Goal: Book appointment/travel/reservation

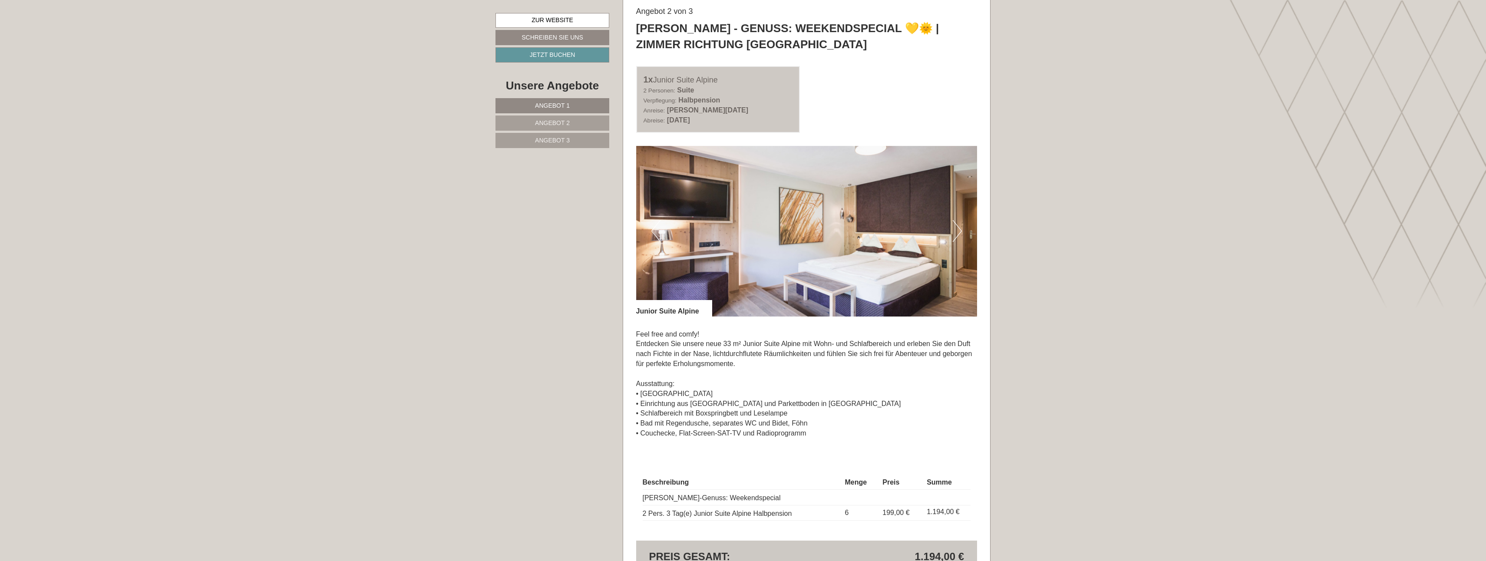
scroll to position [1433, 0]
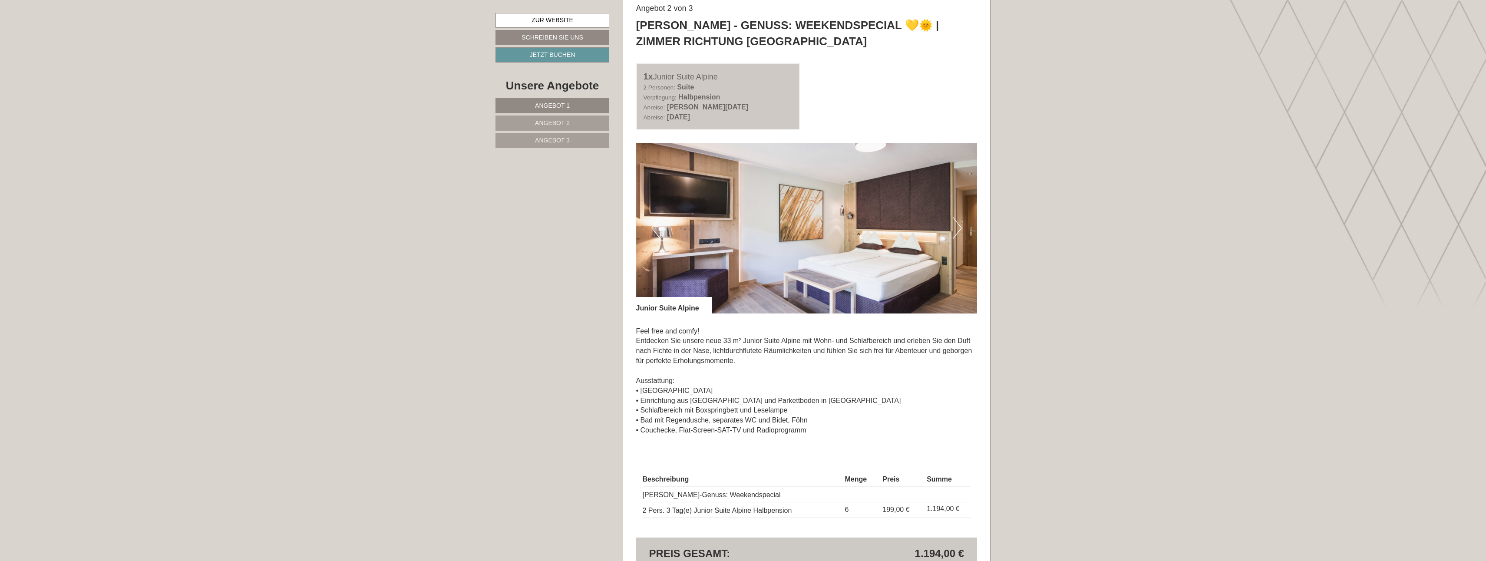
click at [732, 227] on button "Next" at bounding box center [957, 228] width 9 height 22
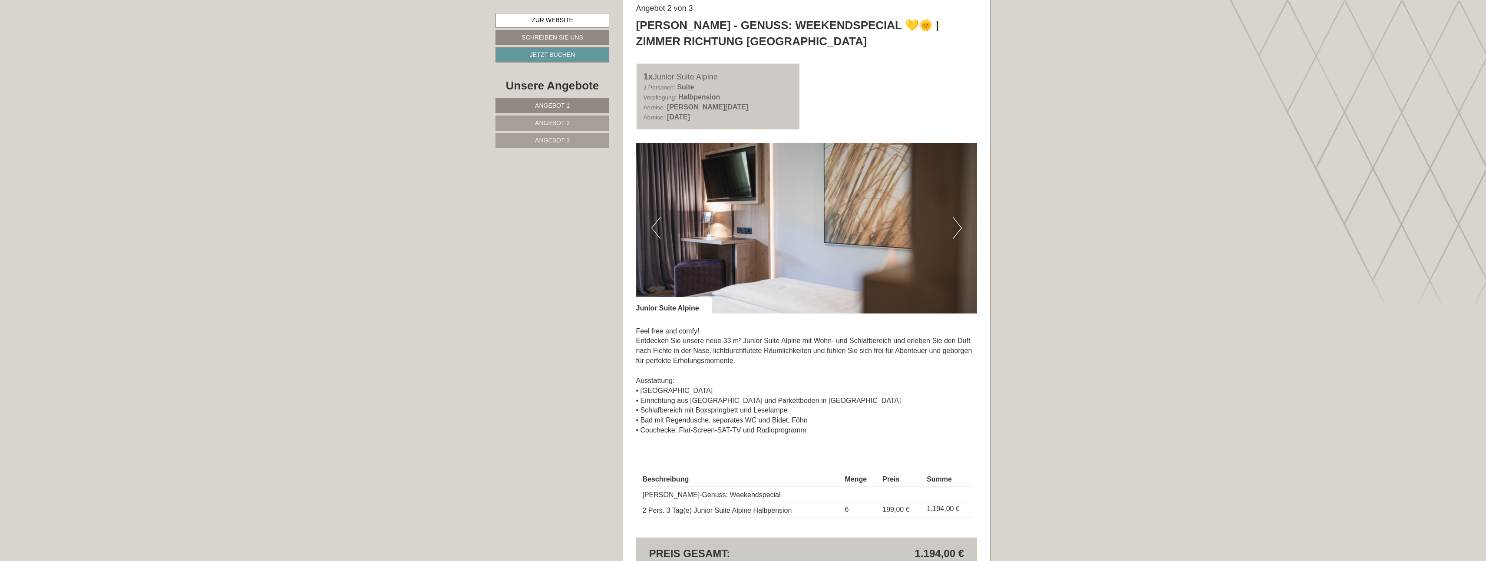
click at [732, 227] on button "Next" at bounding box center [957, 228] width 9 height 22
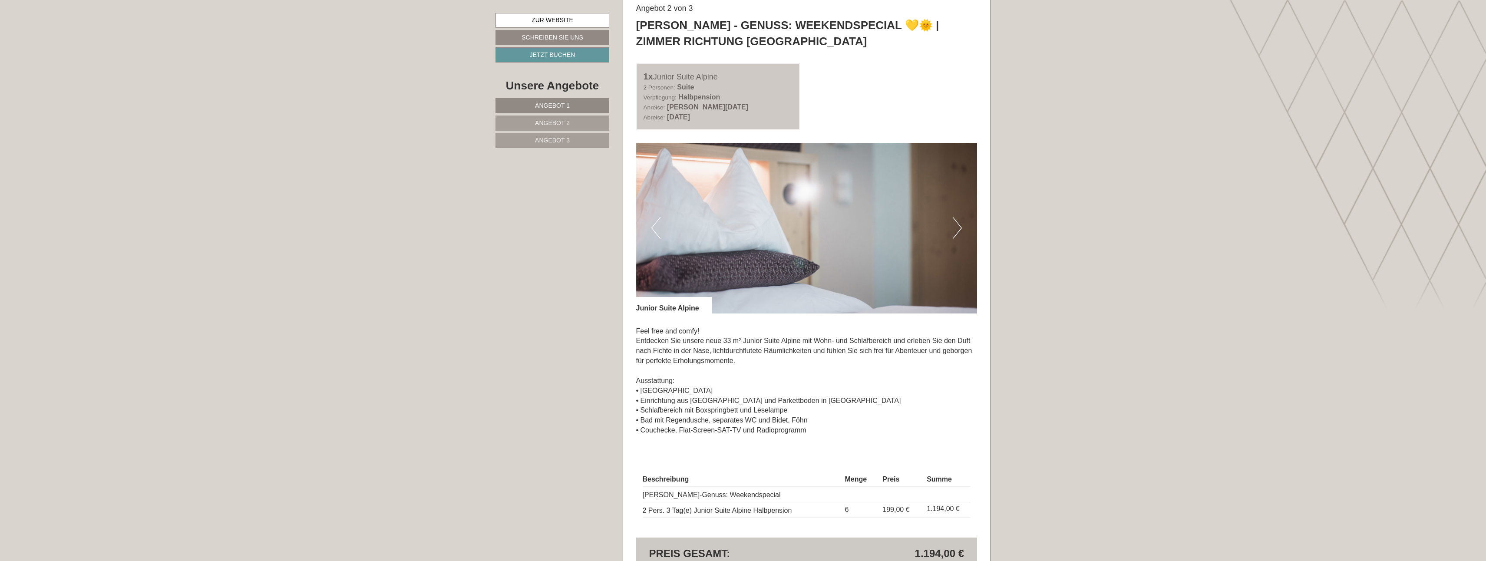
click at [732, 227] on button "Next" at bounding box center [957, 228] width 9 height 22
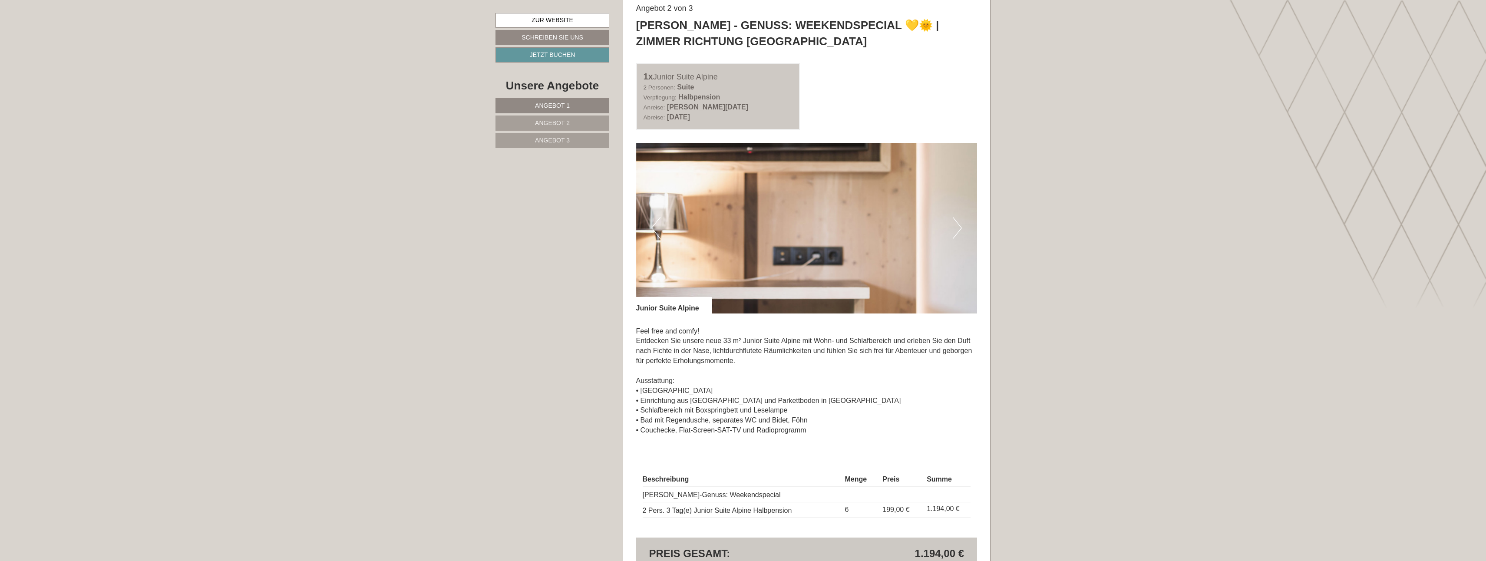
click at [732, 227] on button "Next" at bounding box center [957, 228] width 9 height 22
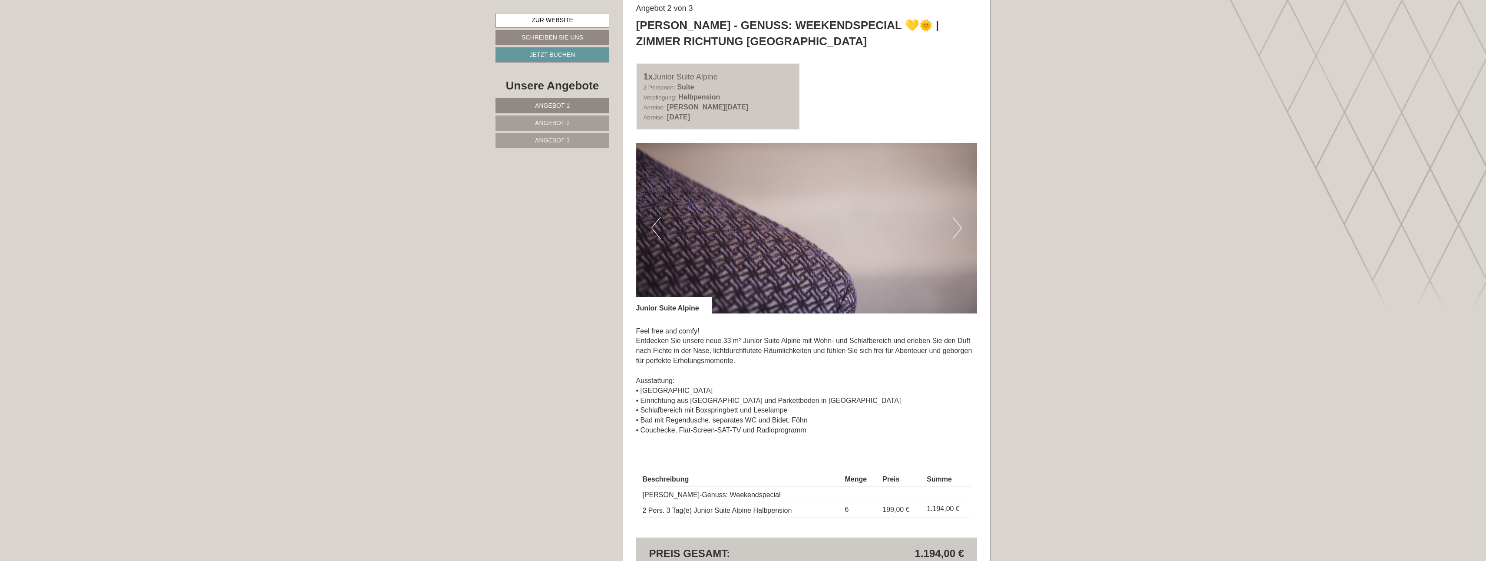
click at [732, 227] on button "Next" at bounding box center [957, 228] width 9 height 22
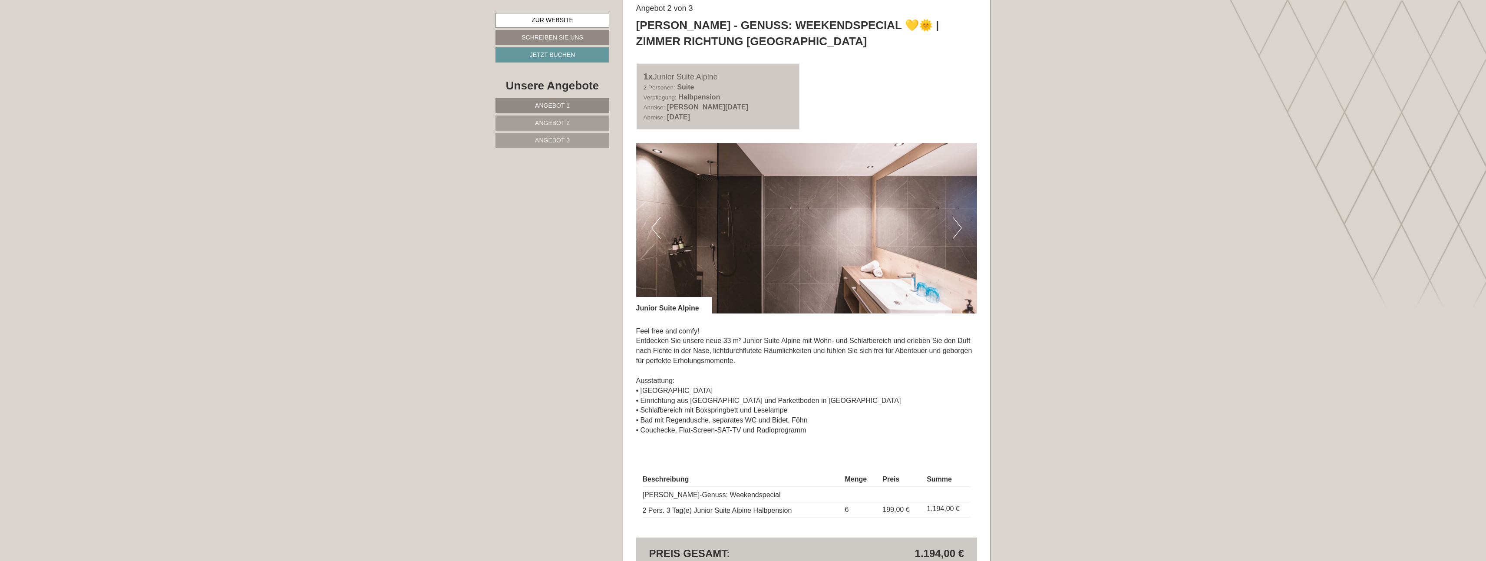
click at [732, 227] on button "Next" at bounding box center [957, 228] width 9 height 22
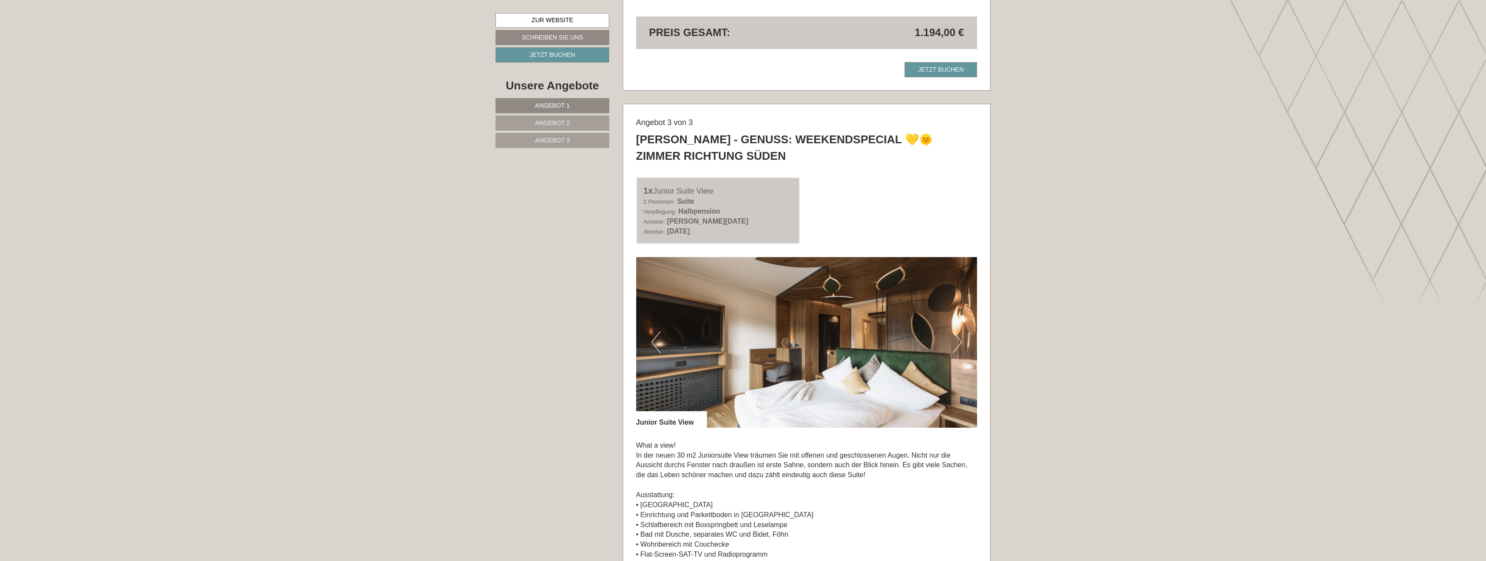
scroll to position [1997, 0]
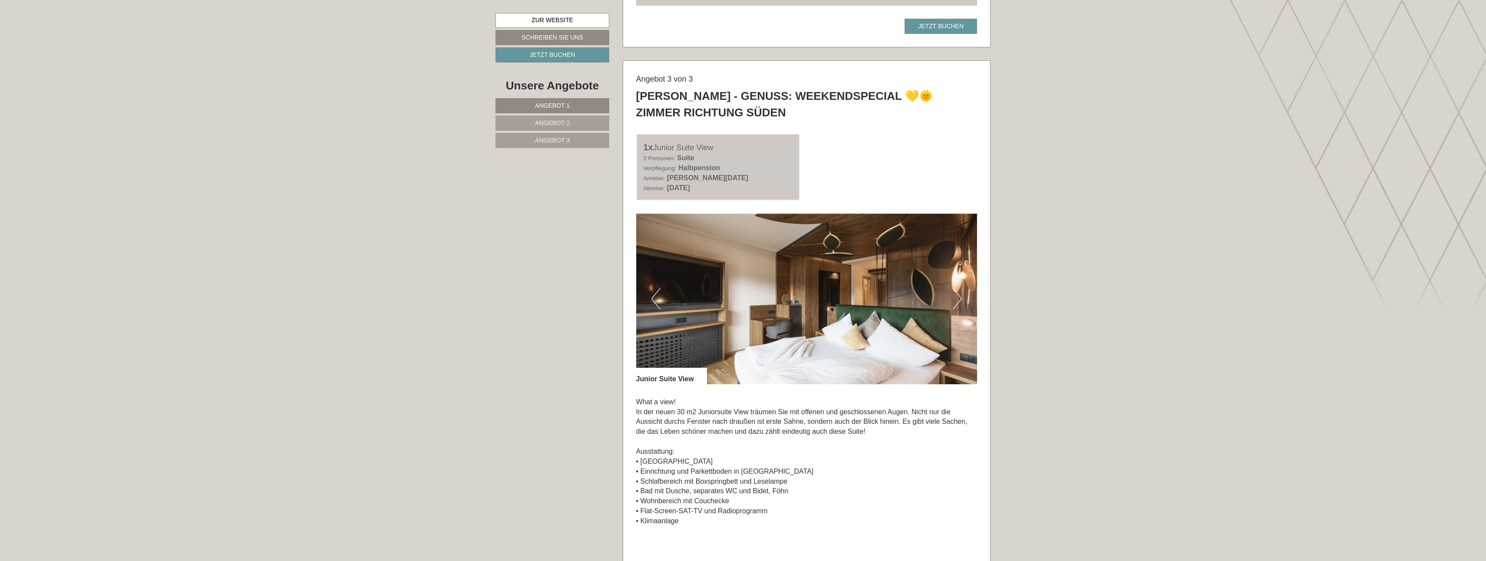
click at [732, 250] on button "Next" at bounding box center [957, 299] width 9 height 22
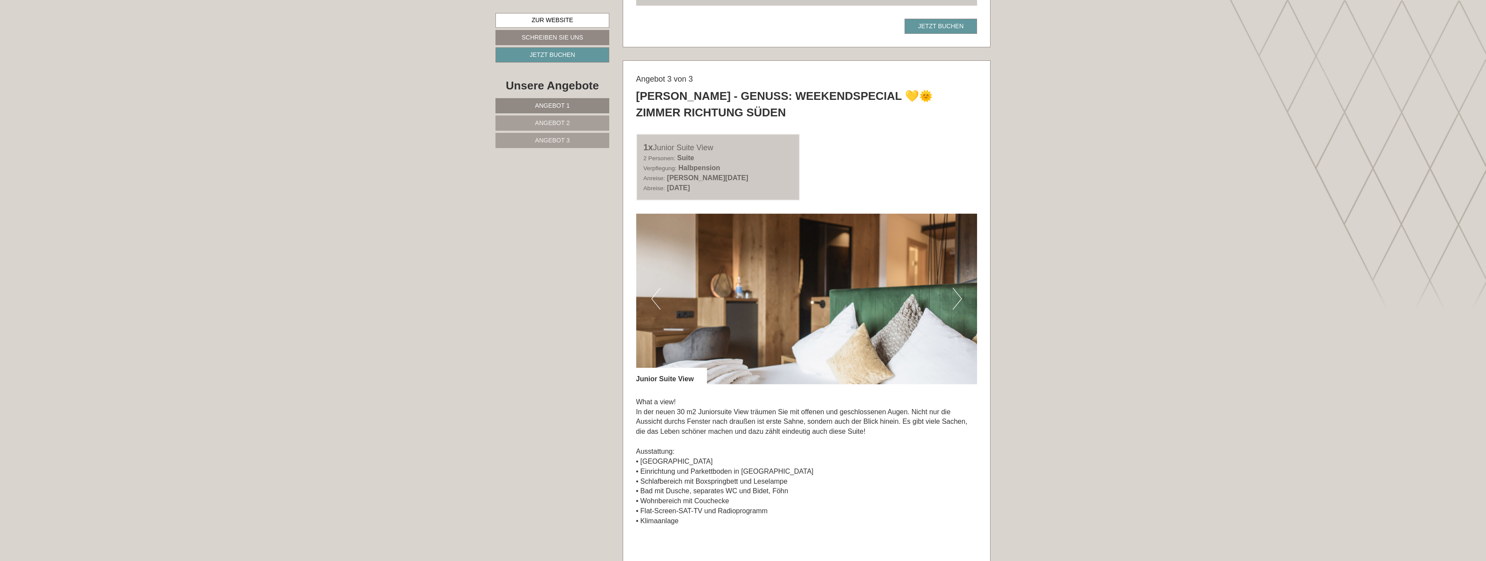
click at [732, 250] on button "Next" at bounding box center [957, 299] width 9 height 22
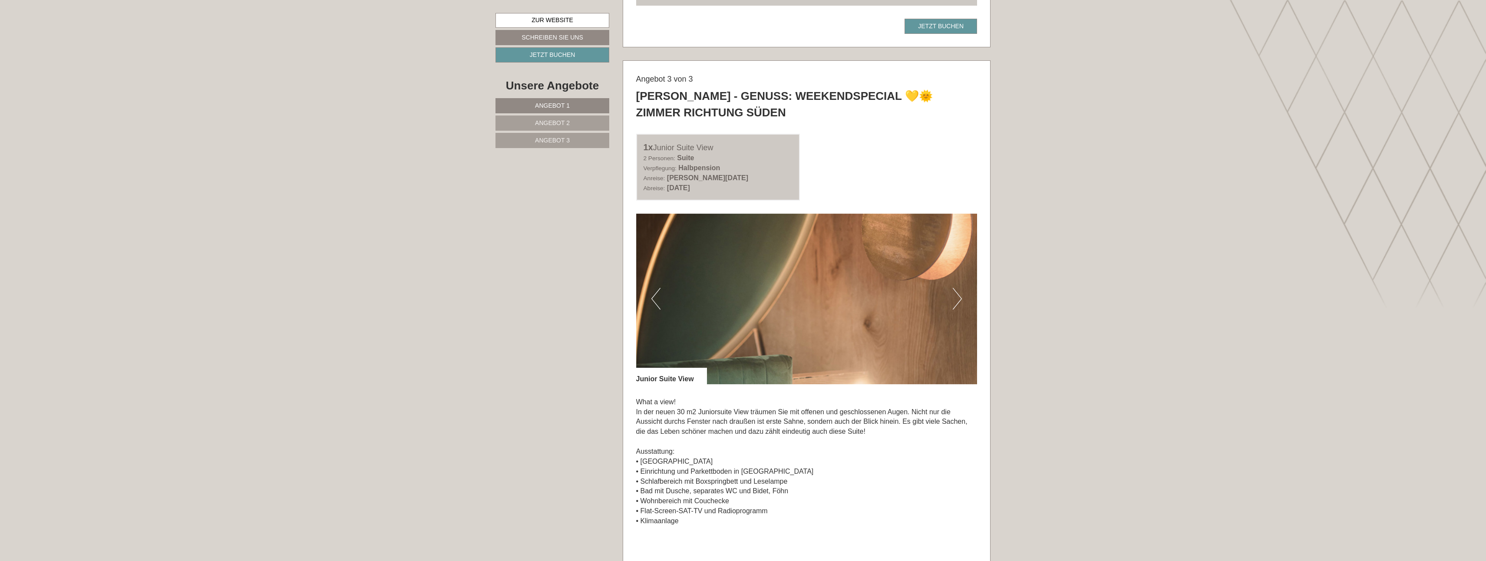
click at [732, 250] on button "Next" at bounding box center [957, 299] width 9 height 22
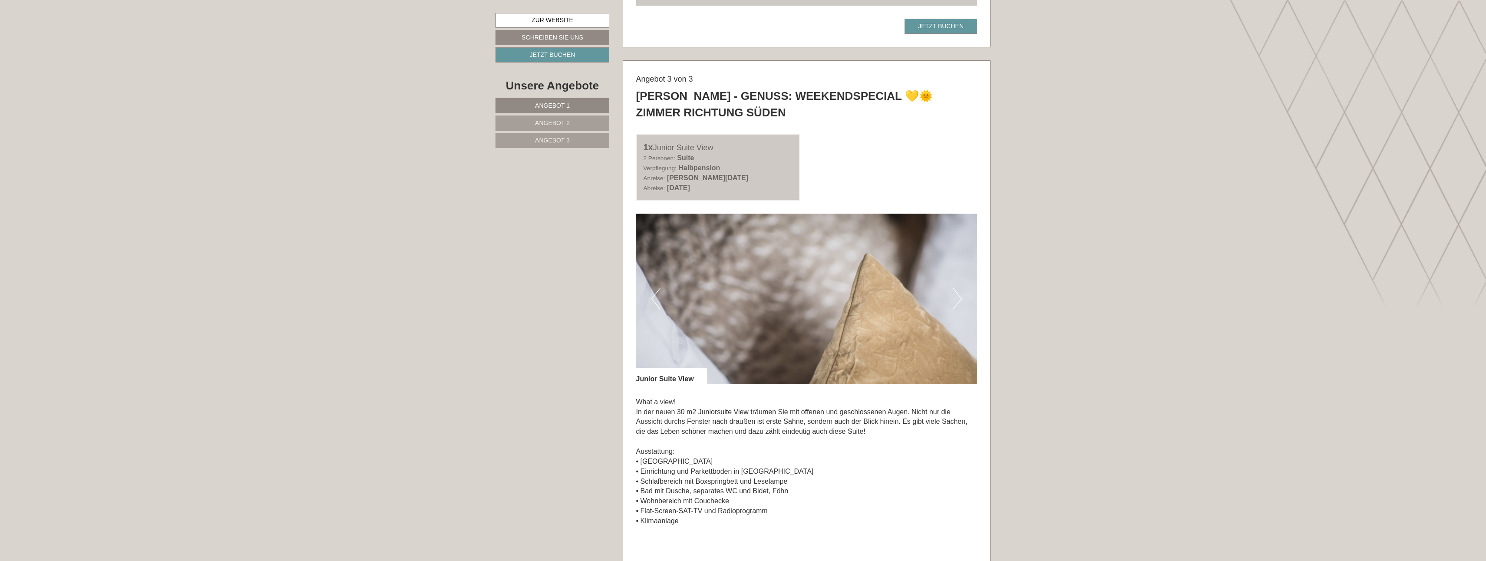
click at [732, 250] on button "Next" at bounding box center [957, 299] width 9 height 22
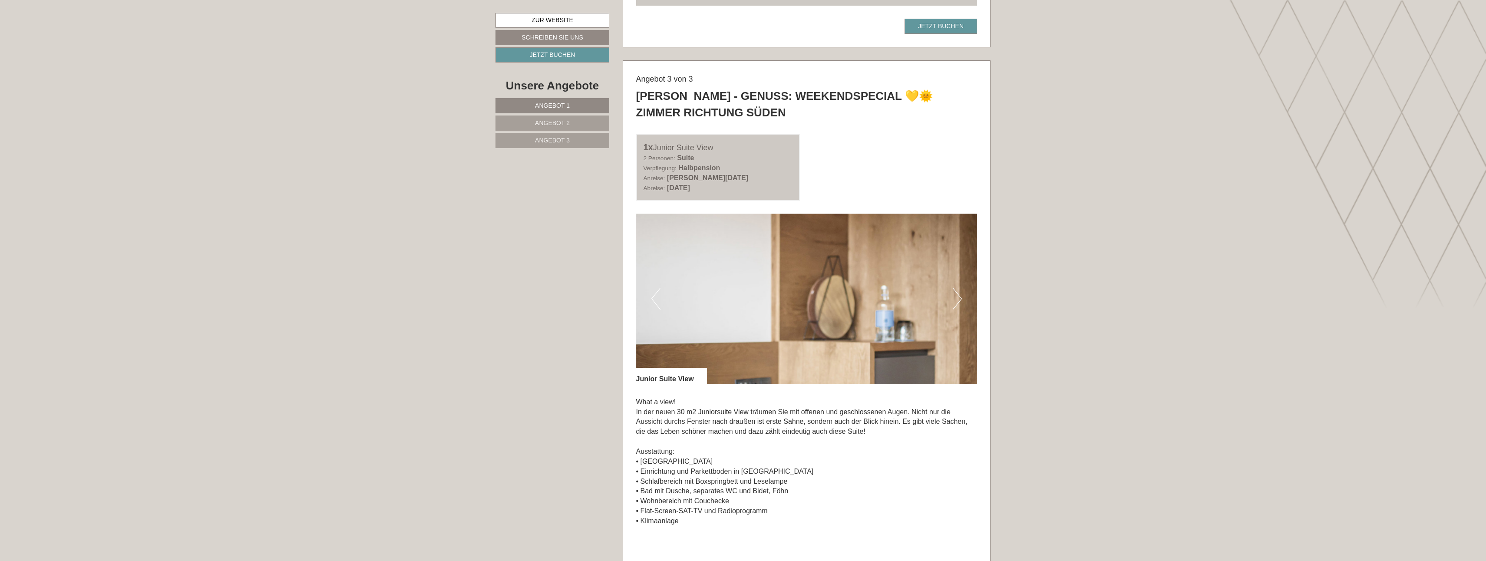
click at [732, 250] on button "Next" at bounding box center [957, 299] width 9 height 22
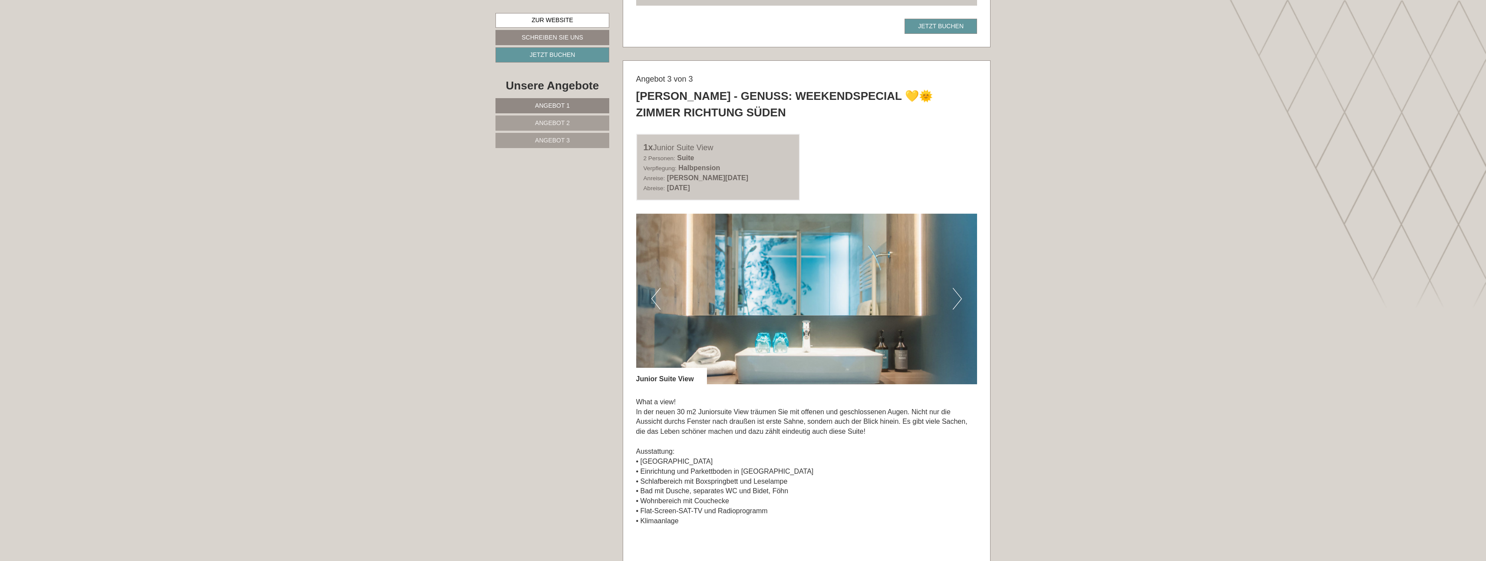
click at [732, 250] on button "Next" at bounding box center [957, 299] width 9 height 22
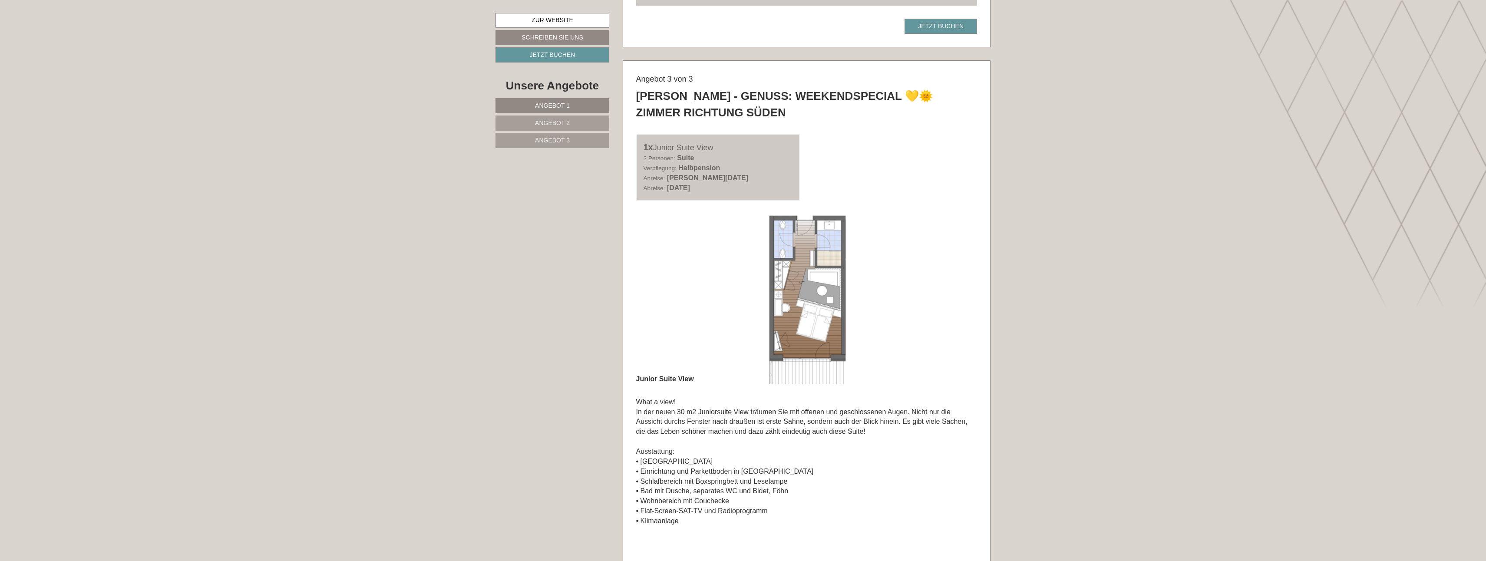
click at [732, 250] on button "Next" at bounding box center [957, 299] width 9 height 22
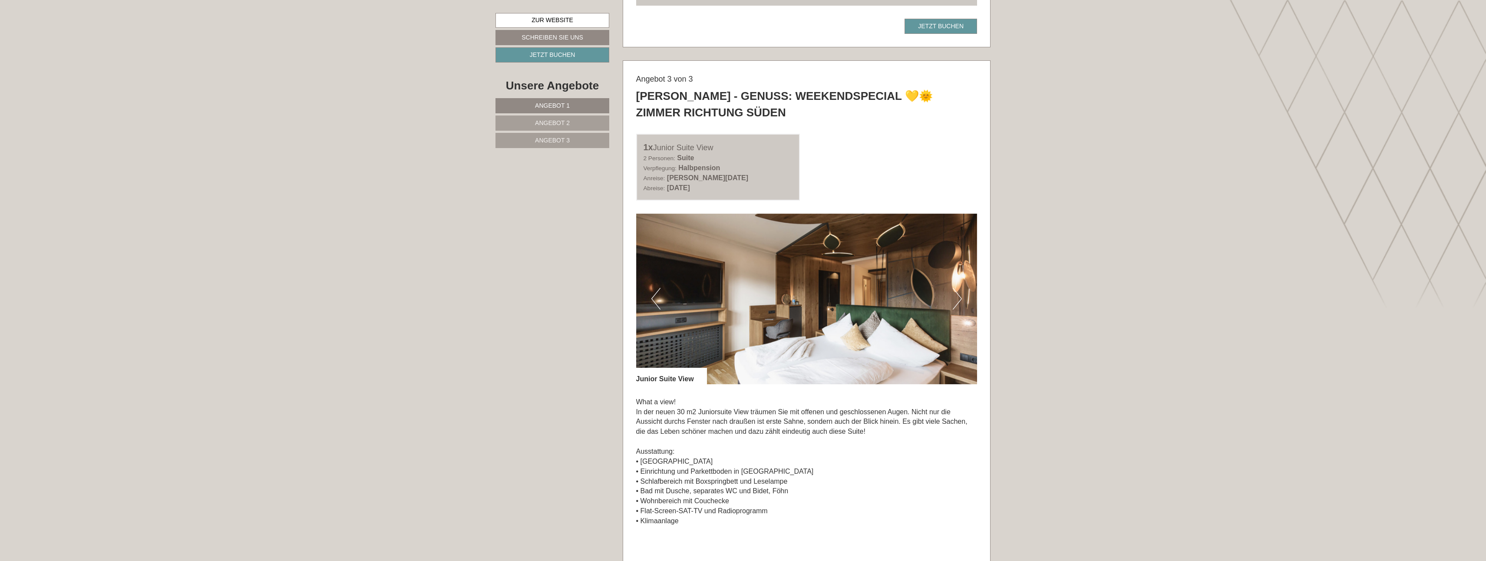
click at [659, 250] on button "Previous" at bounding box center [655, 299] width 9 height 22
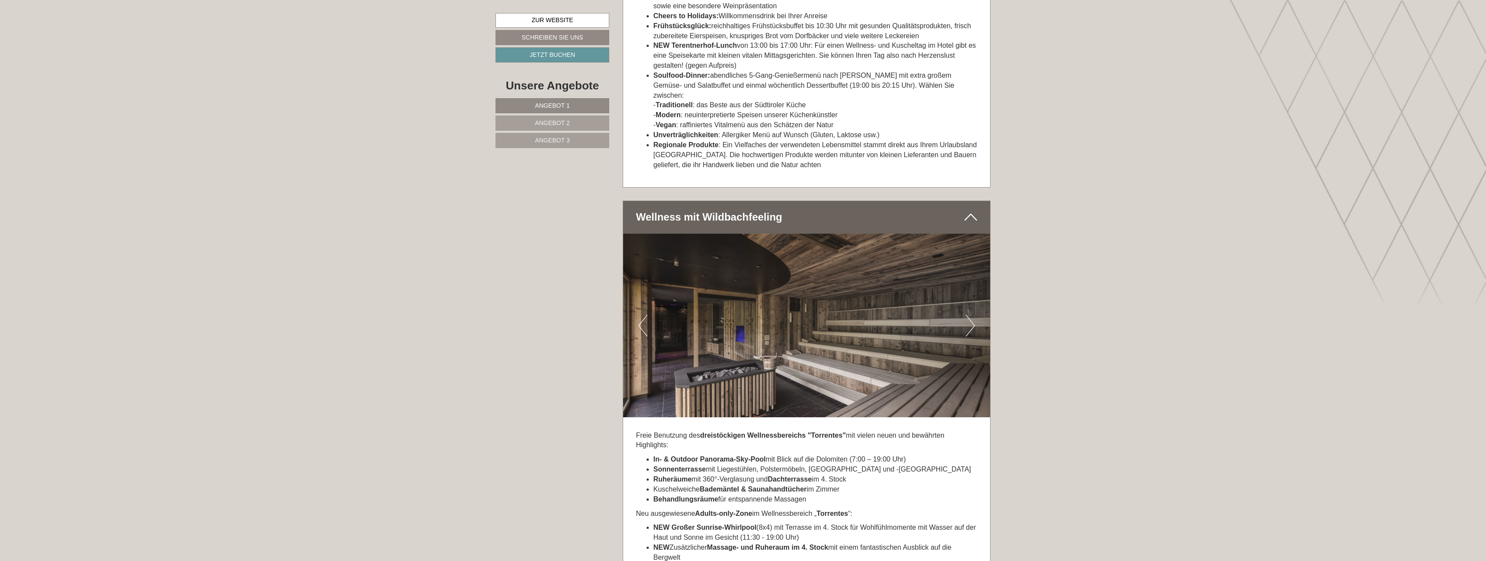
scroll to position [3517, 0]
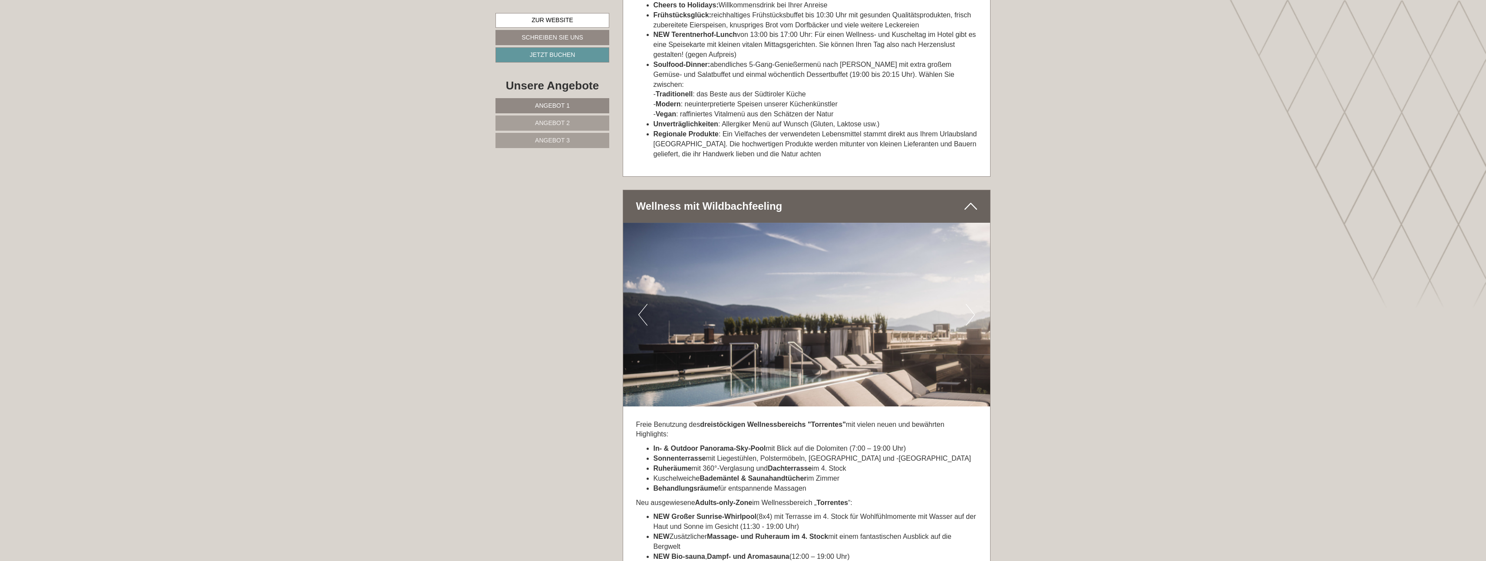
click at [732, 250] on button "Next" at bounding box center [970, 315] width 9 height 22
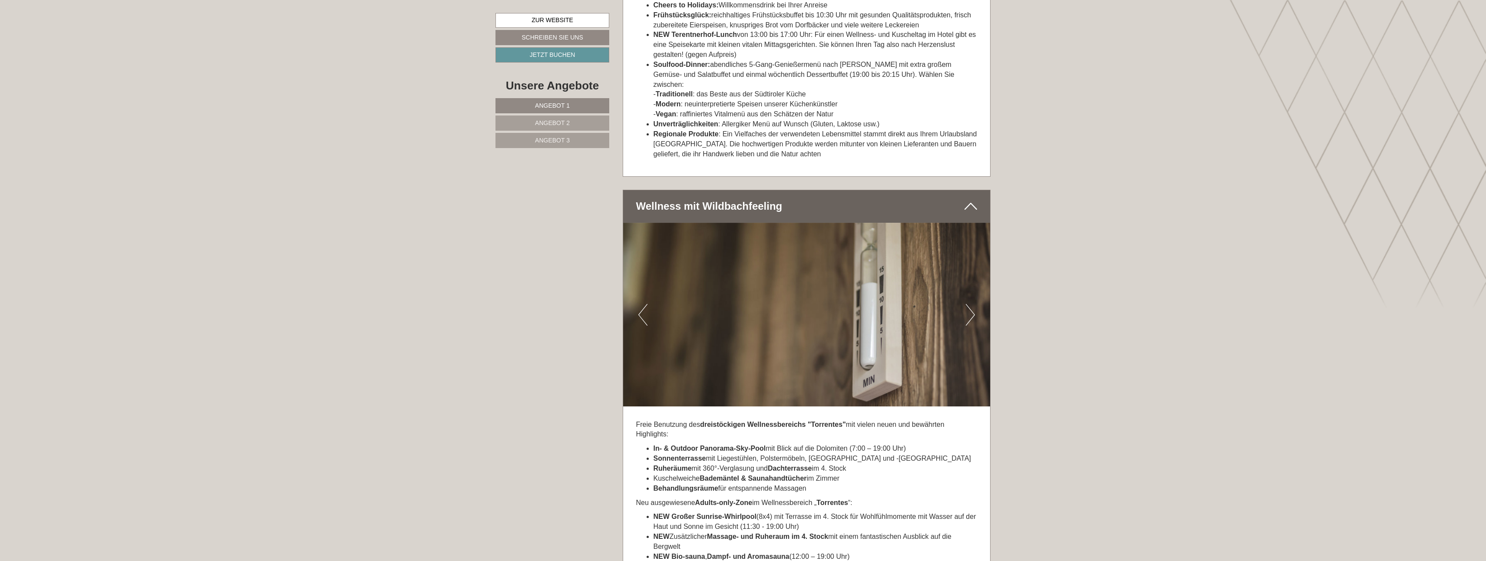
click at [732, 250] on button "Next" at bounding box center [970, 315] width 9 height 22
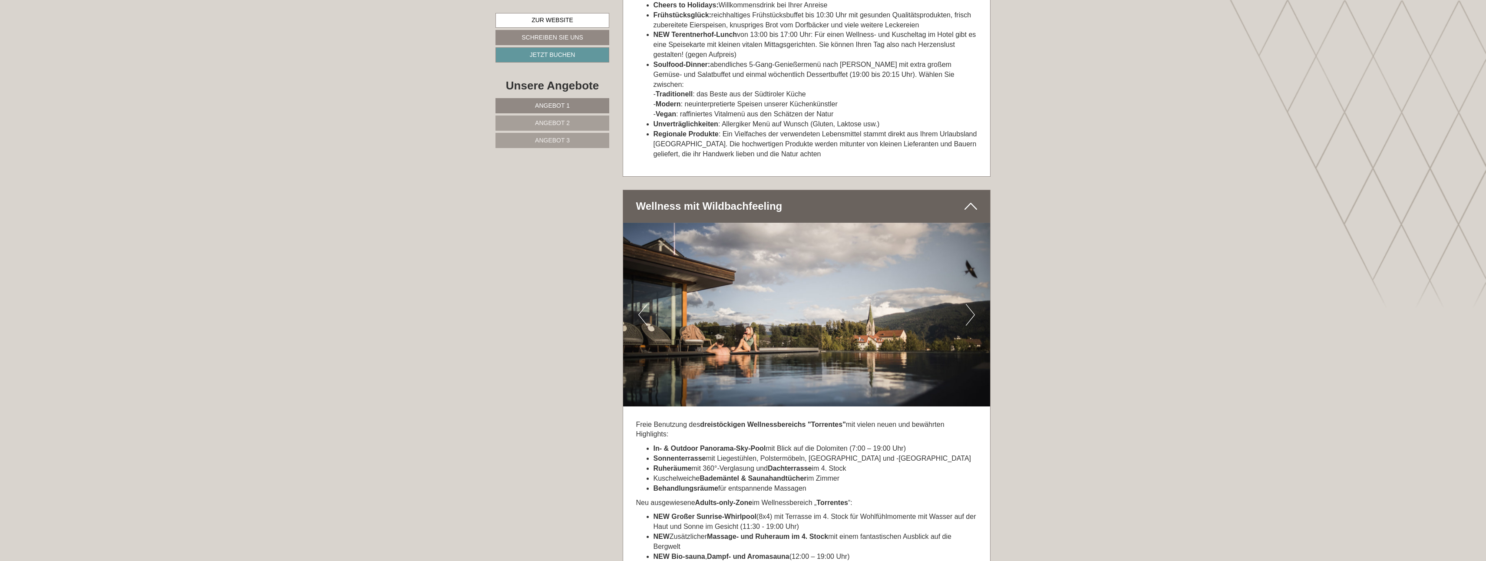
click at [732, 250] on button "Next" at bounding box center [970, 315] width 9 height 22
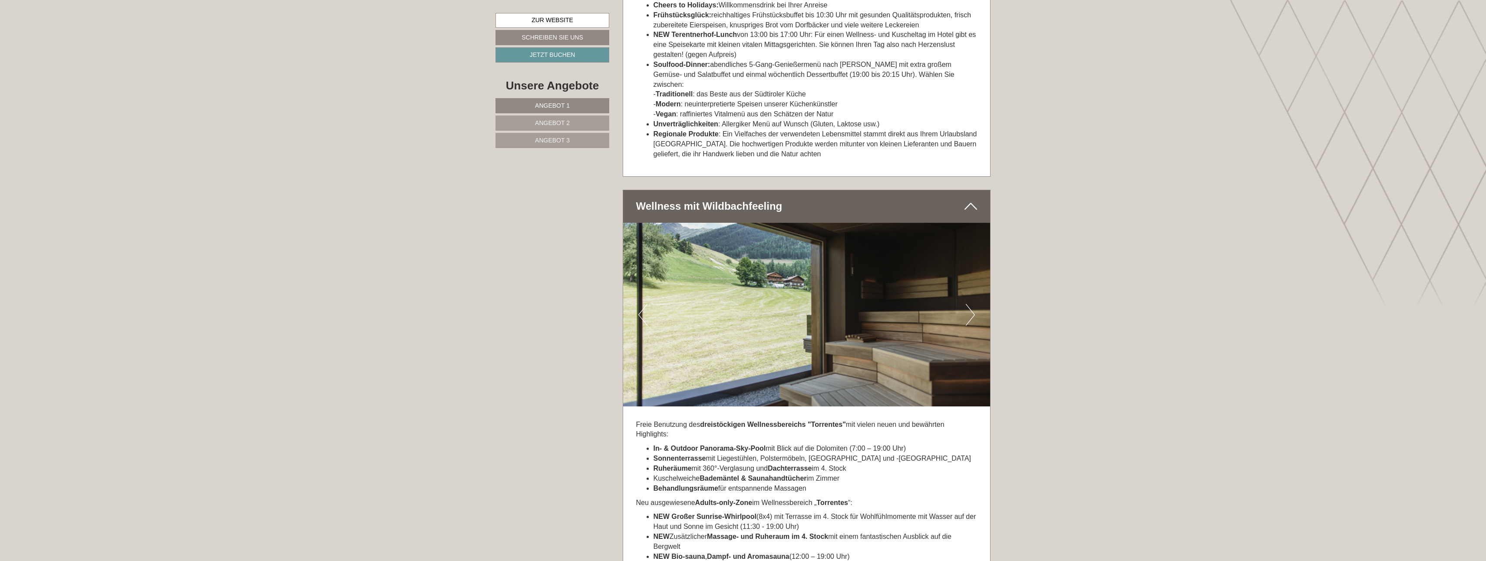
click at [732, 250] on button "Next" at bounding box center [970, 315] width 9 height 22
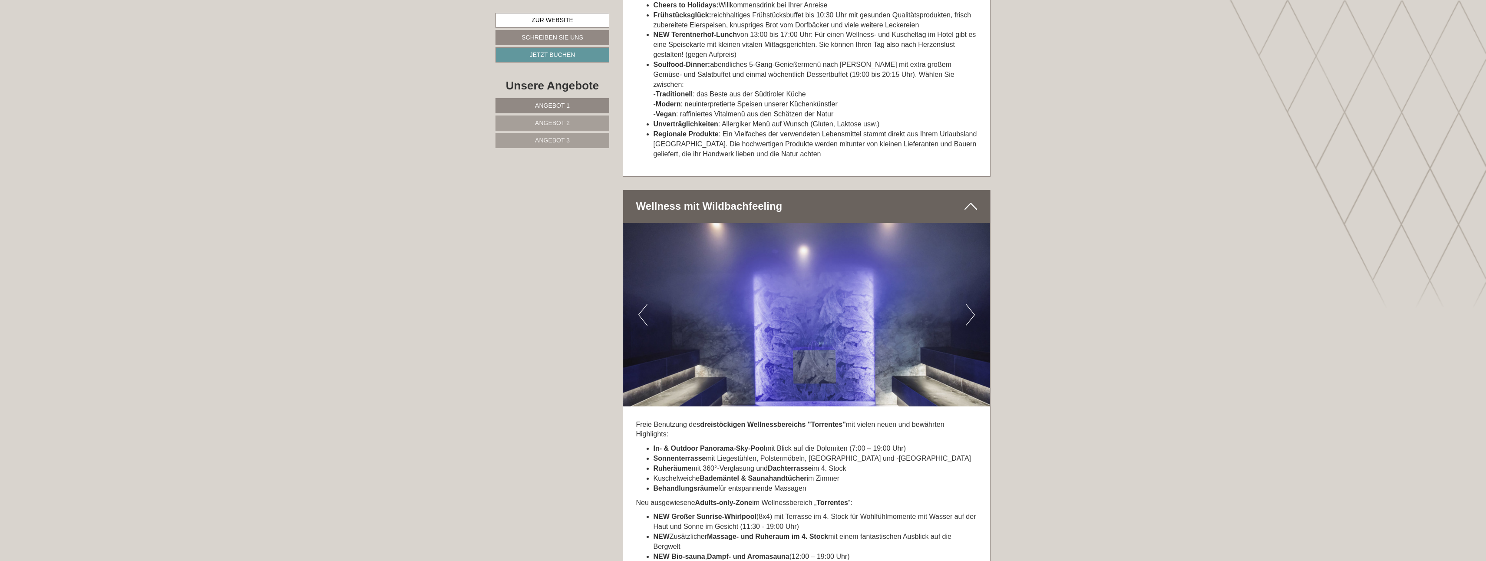
click at [732, 250] on button "Next" at bounding box center [970, 315] width 9 height 22
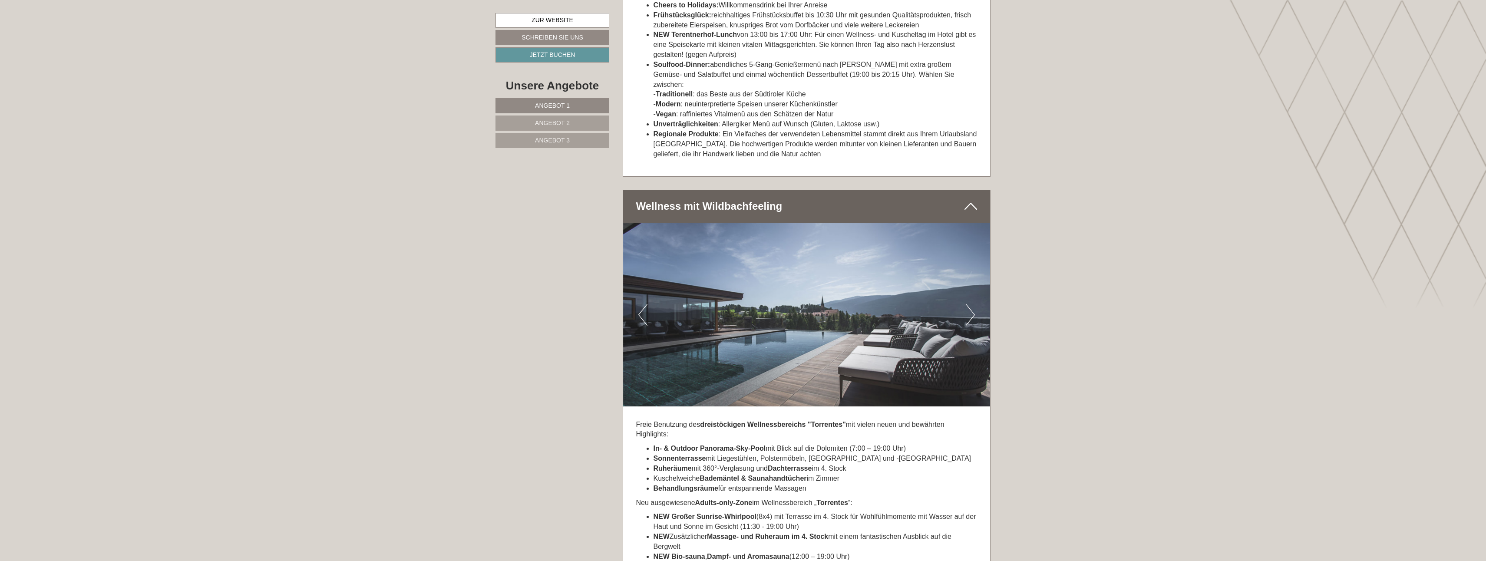
click at [732, 250] on button "Next" at bounding box center [970, 315] width 9 height 22
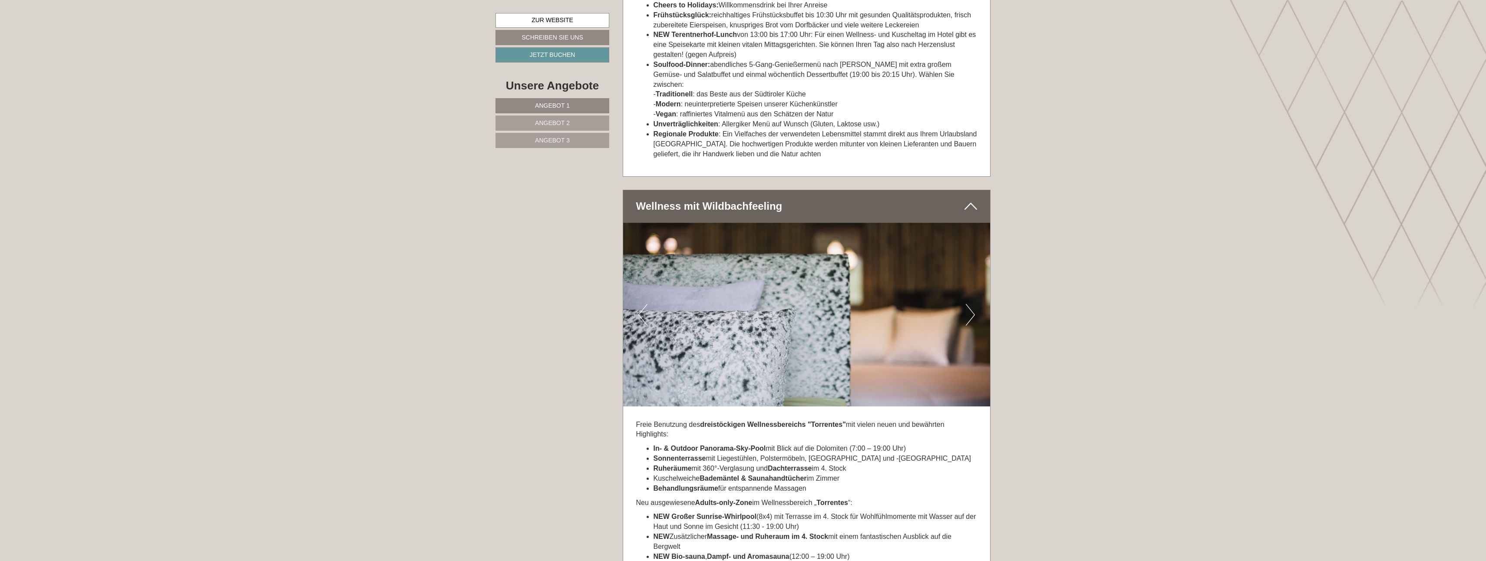
click at [732, 250] on button "Next" at bounding box center [970, 315] width 9 height 22
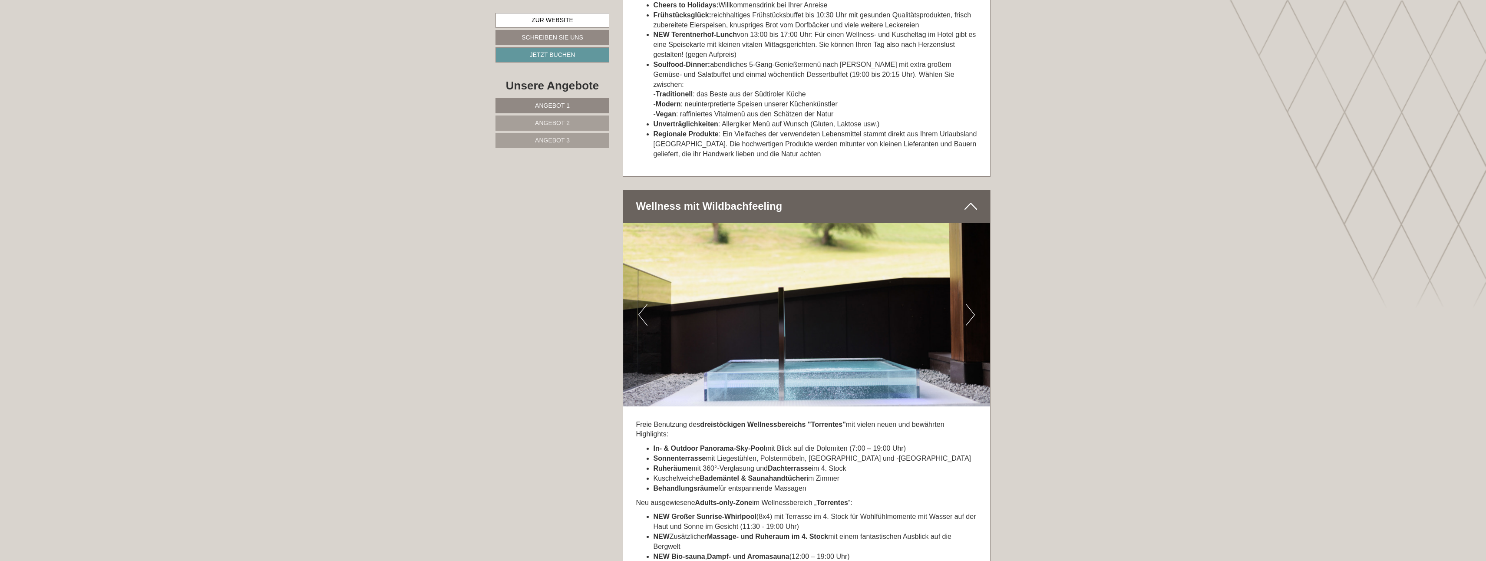
click at [732, 250] on button "Next" at bounding box center [970, 315] width 9 height 22
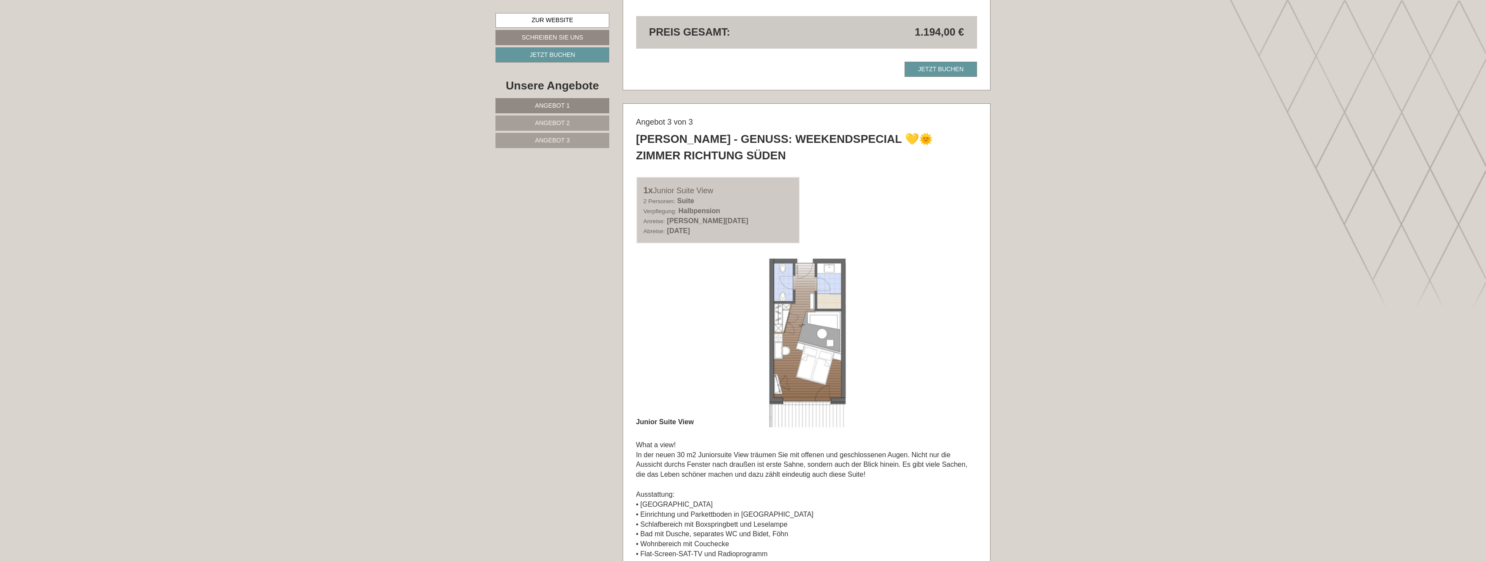
scroll to position [1954, 0]
click at [732, 250] on img at bounding box center [806, 342] width 341 height 171
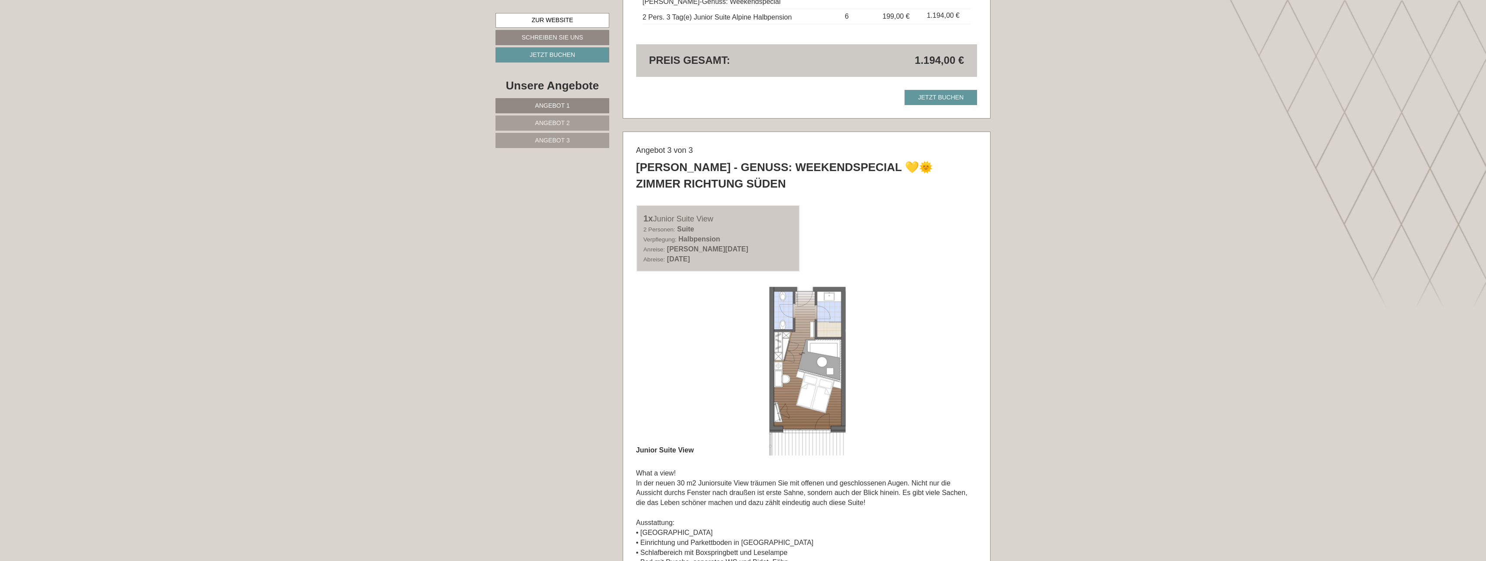
scroll to position [1997, 0]
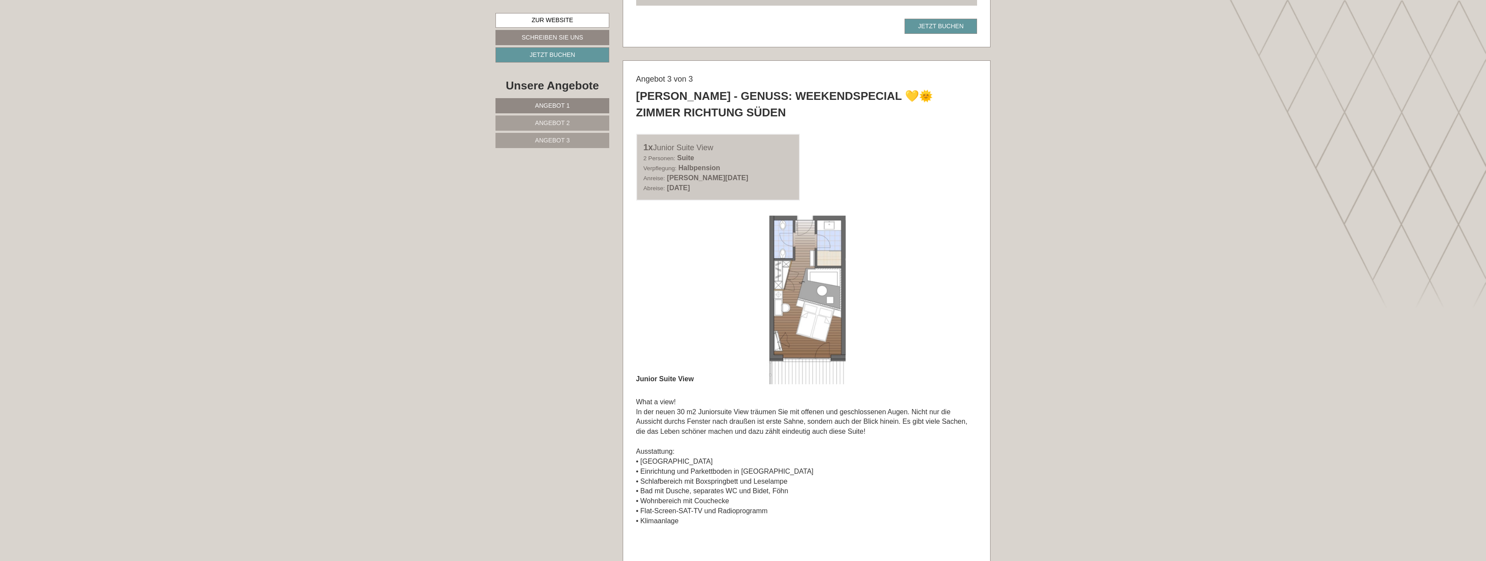
click at [732, 250] on div "Angebot 3 von 3 [PERSON_NAME] - Genuss: Weekendspecial 💛🌞 Zimmer Richtung Süden…" at bounding box center [806, 381] width 367 height 641
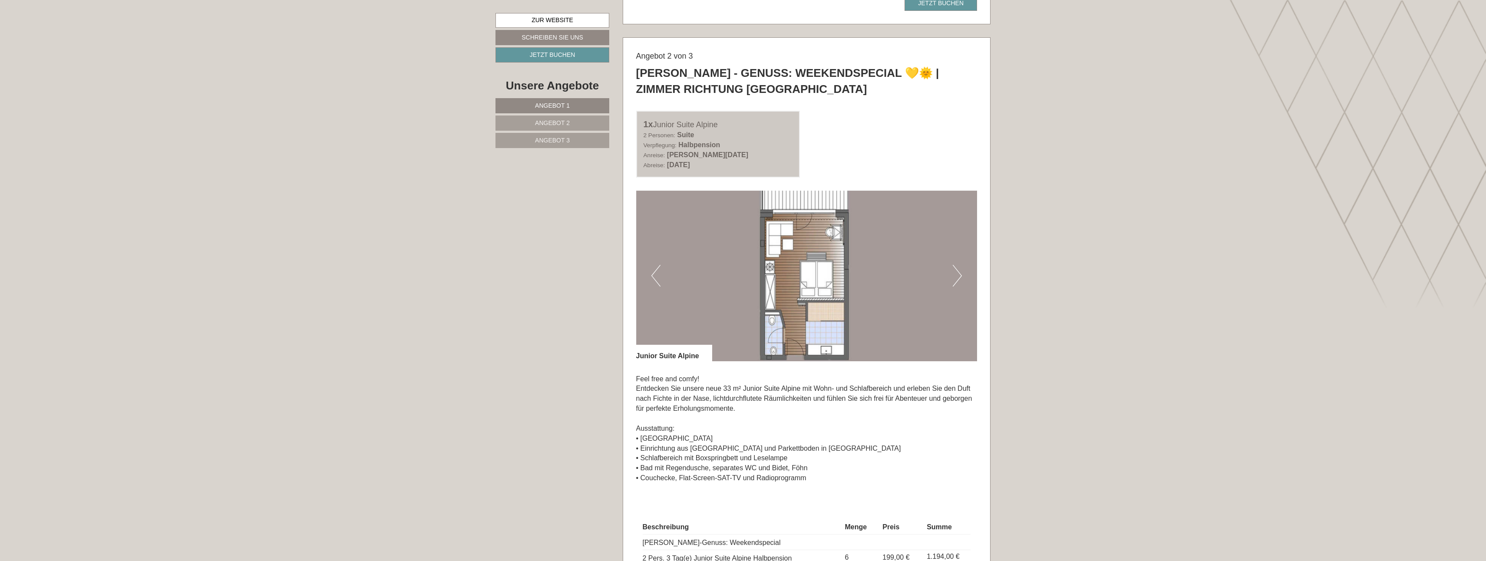
scroll to position [1389, 0]
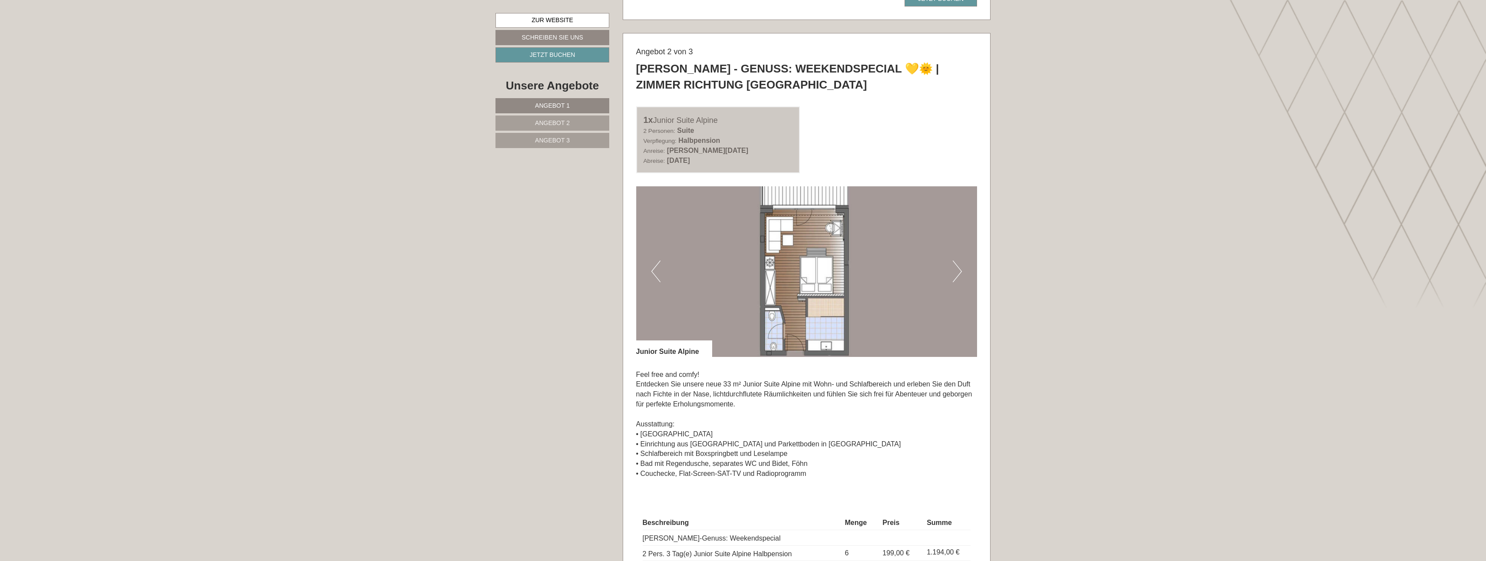
click at [732, 250] on button "Next" at bounding box center [957, 271] width 9 height 22
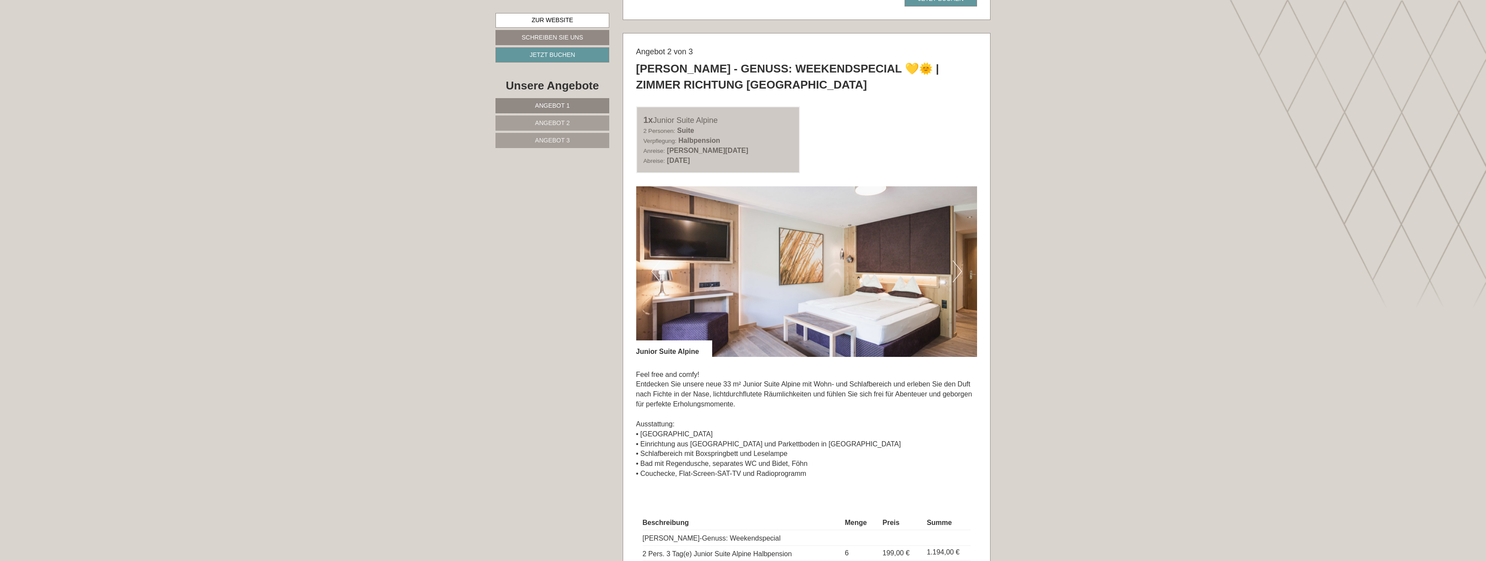
click at [732, 250] on button "Next" at bounding box center [957, 271] width 9 height 22
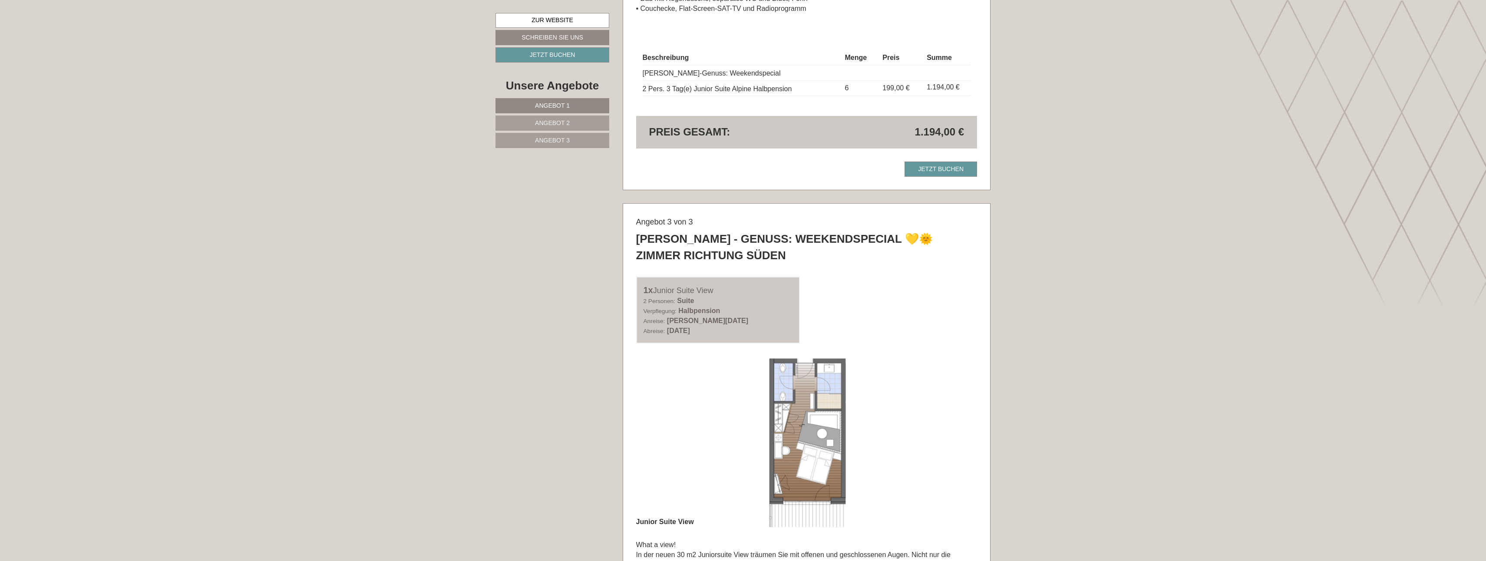
scroll to position [1867, 0]
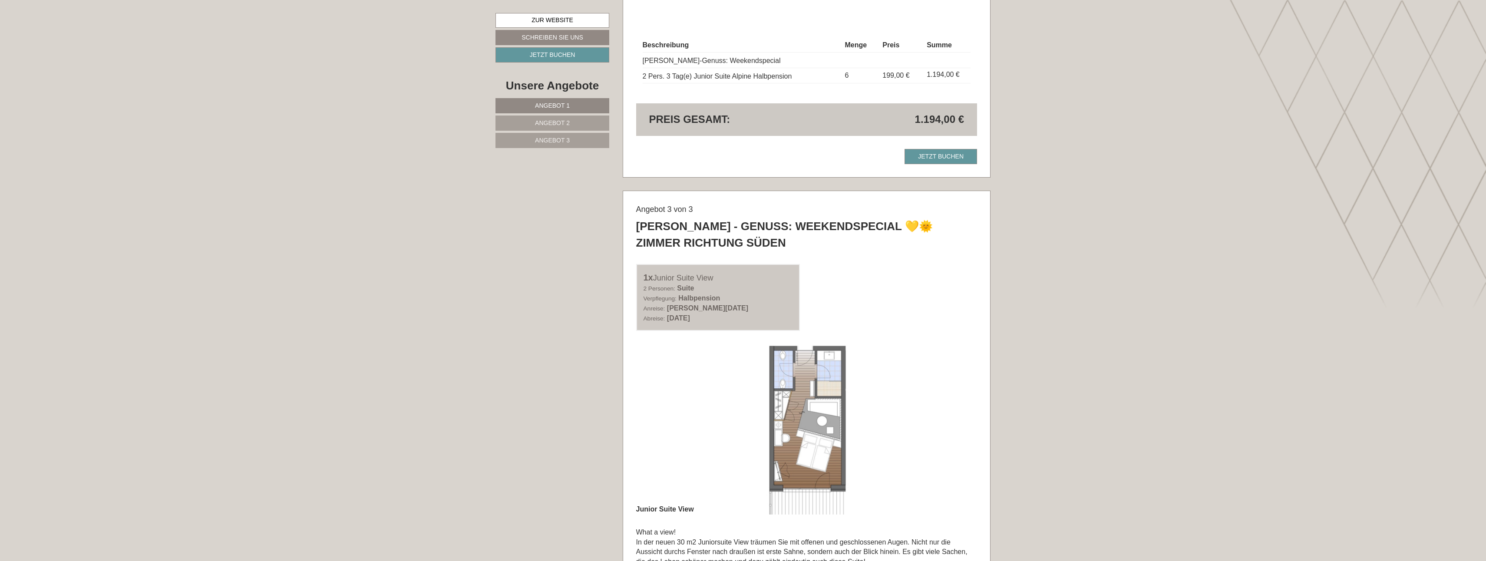
click at [732, 250] on img at bounding box center [806, 429] width 341 height 171
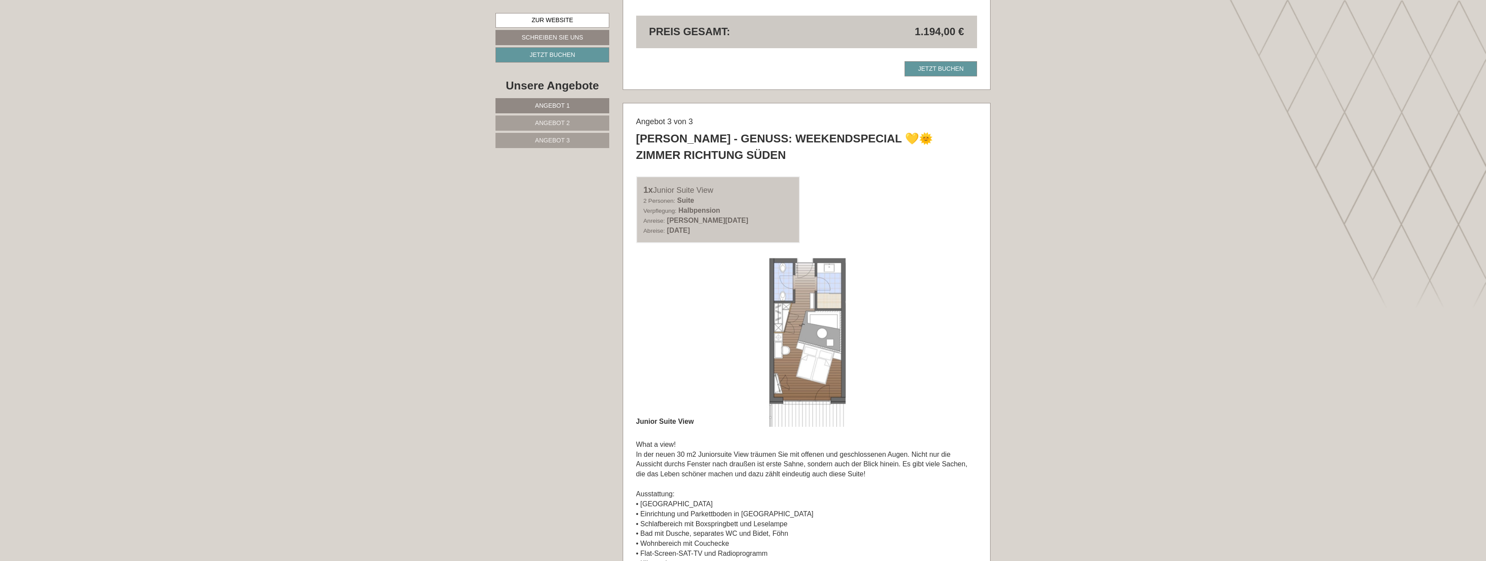
scroll to position [1954, 0]
click at [692, 159] on div "[PERSON_NAME] - Genuss: Weekendspecial 💛🌞 Zimmer Richtung Süden" at bounding box center [806, 148] width 341 height 32
click at [558, 143] on span "Angebot 3" at bounding box center [552, 140] width 35 height 7
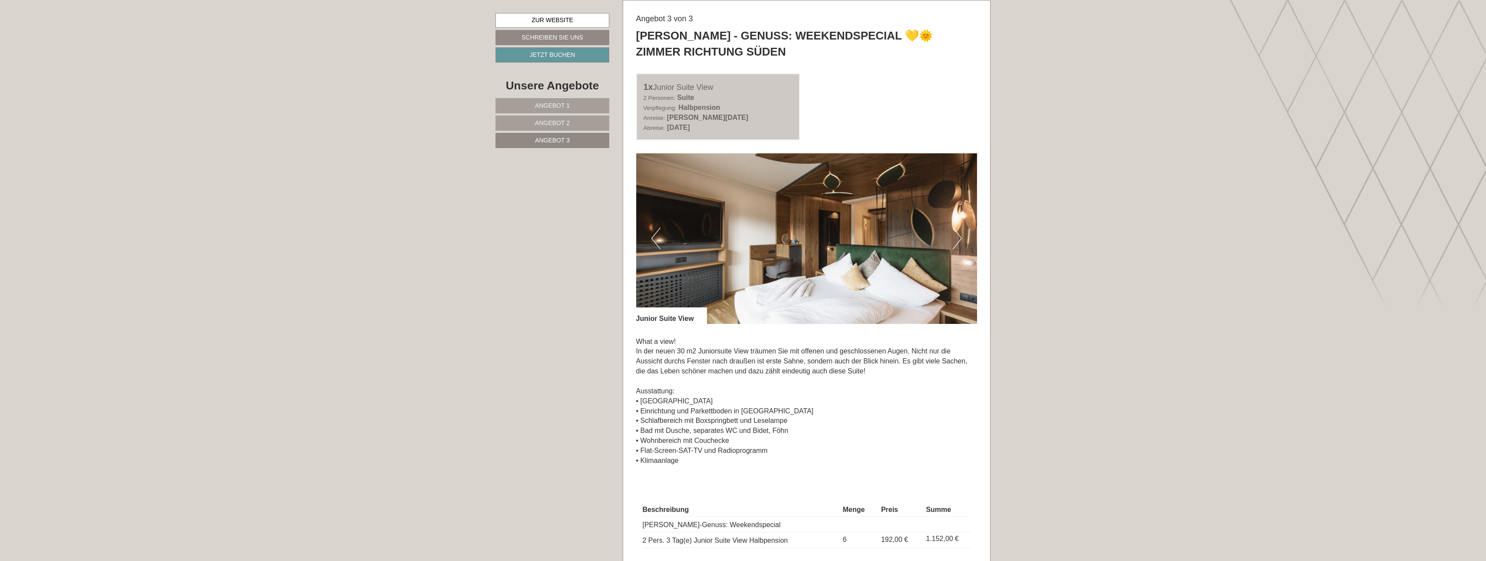
click at [732, 234] on button "Next" at bounding box center [957, 238] width 9 height 22
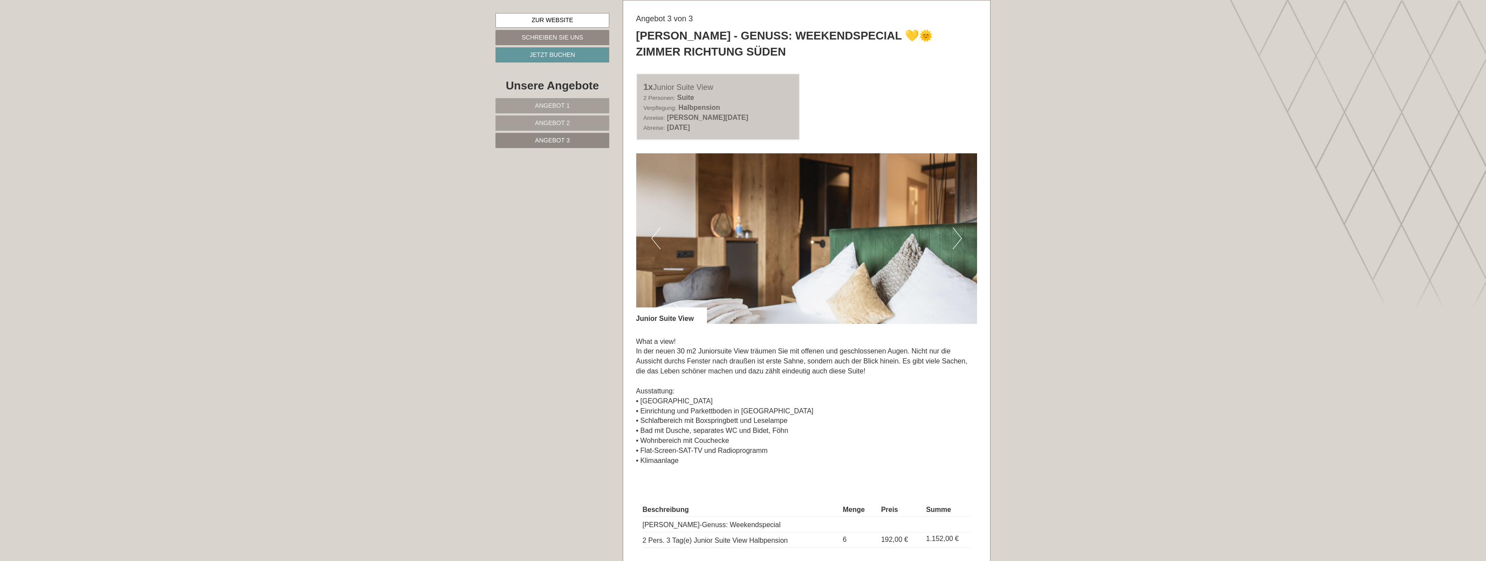
click at [732, 234] on button "Next" at bounding box center [957, 238] width 9 height 22
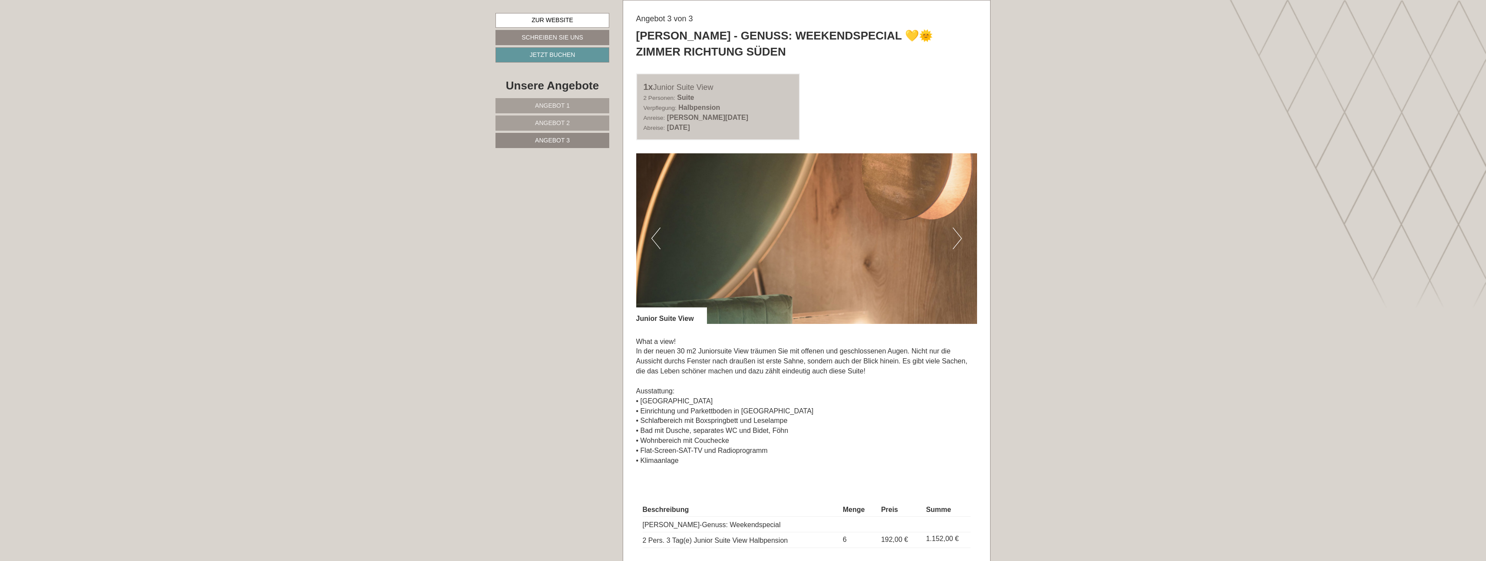
click at [732, 234] on button "Next" at bounding box center [957, 238] width 9 height 22
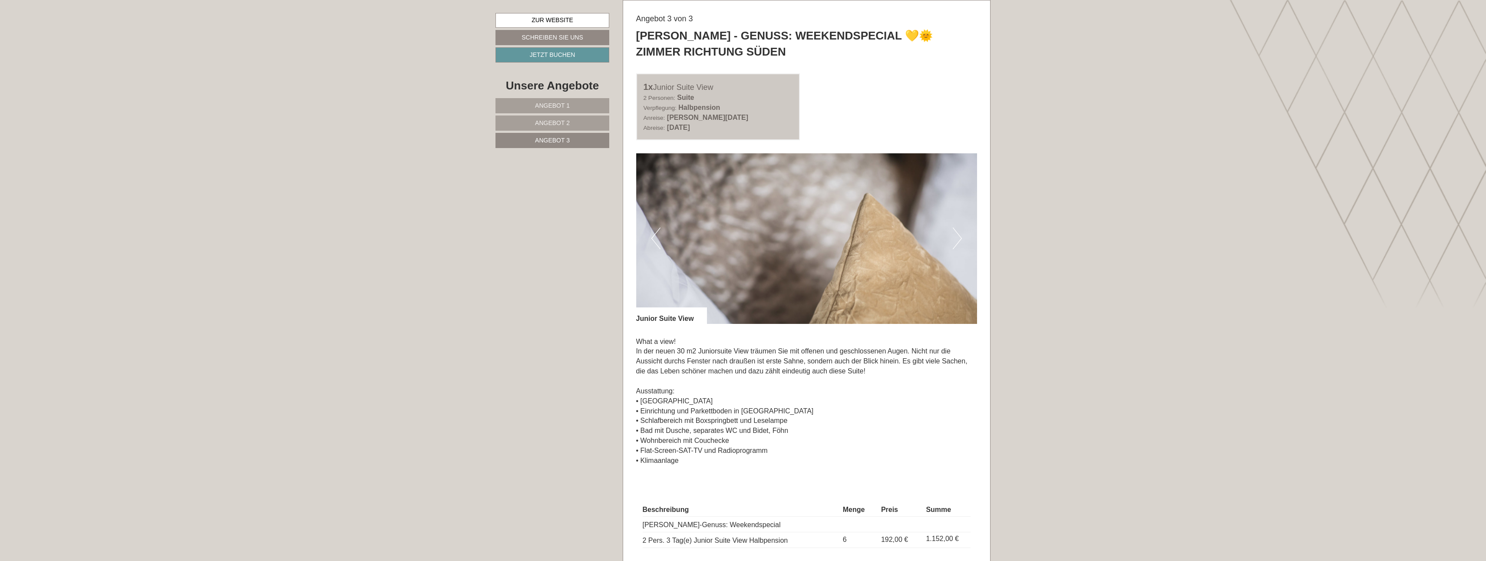
click at [732, 234] on button "Next" at bounding box center [957, 238] width 9 height 22
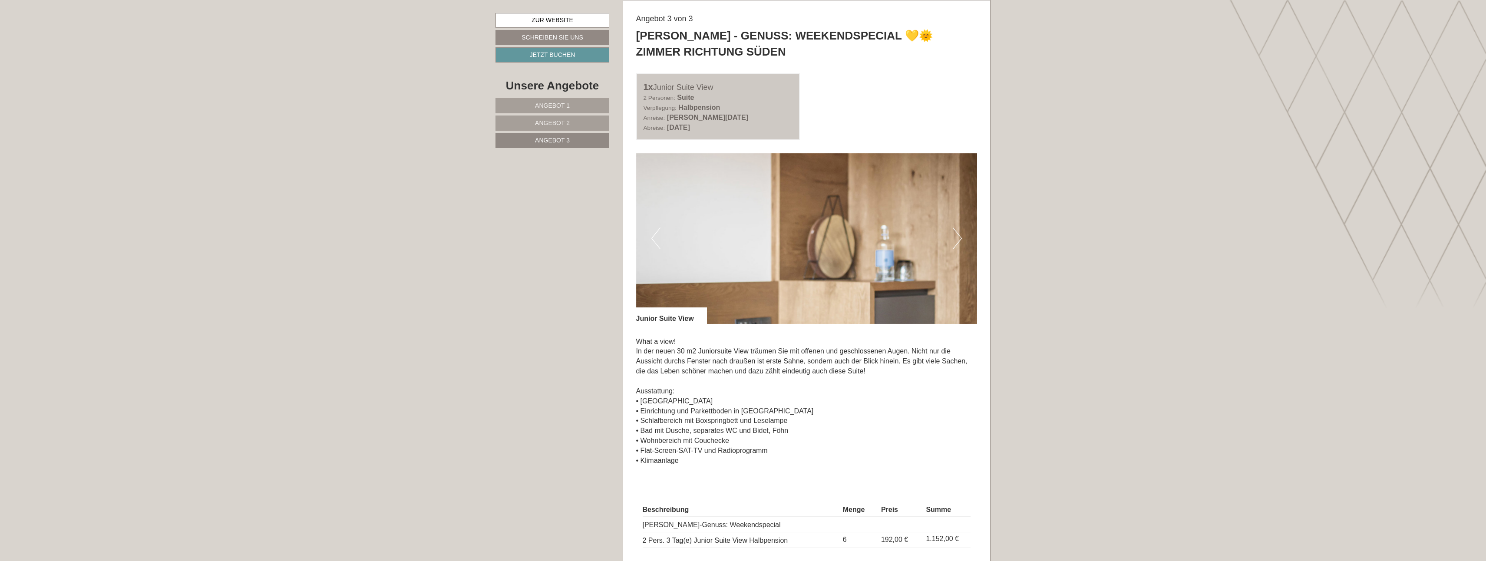
click at [732, 234] on button "Next" at bounding box center [957, 238] width 9 height 22
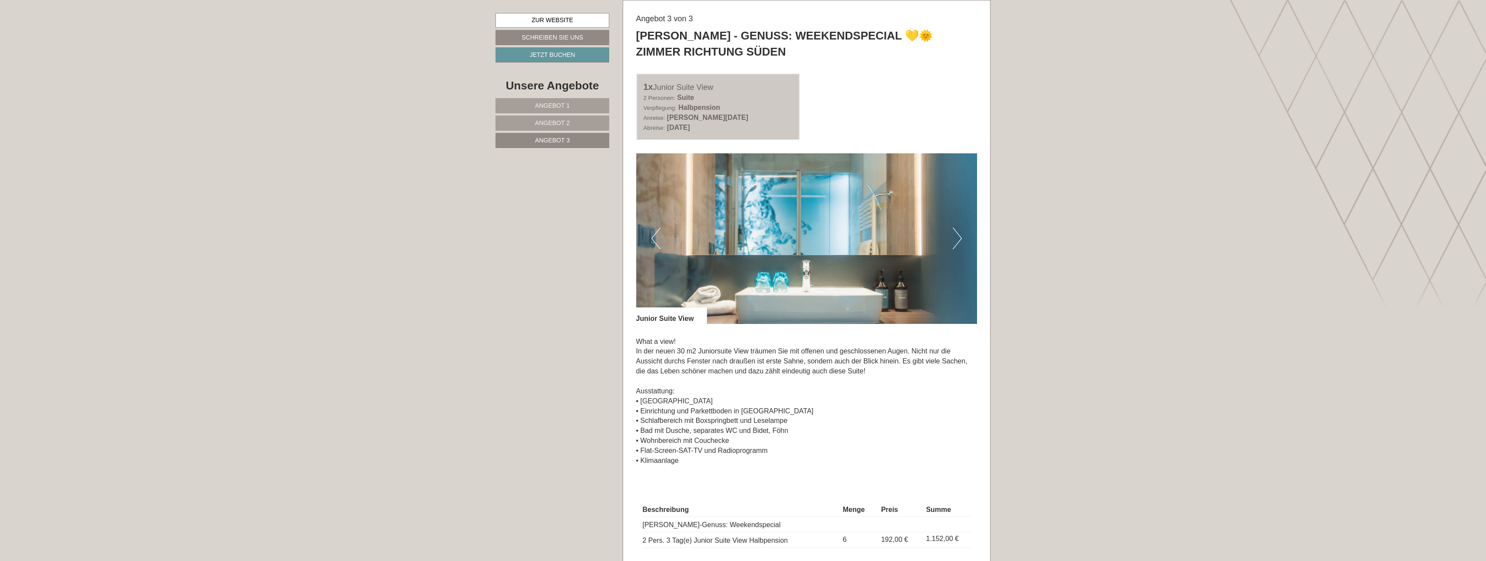
click at [732, 236] on button "Next" at bounding box center [957, 238] width 9 height 22
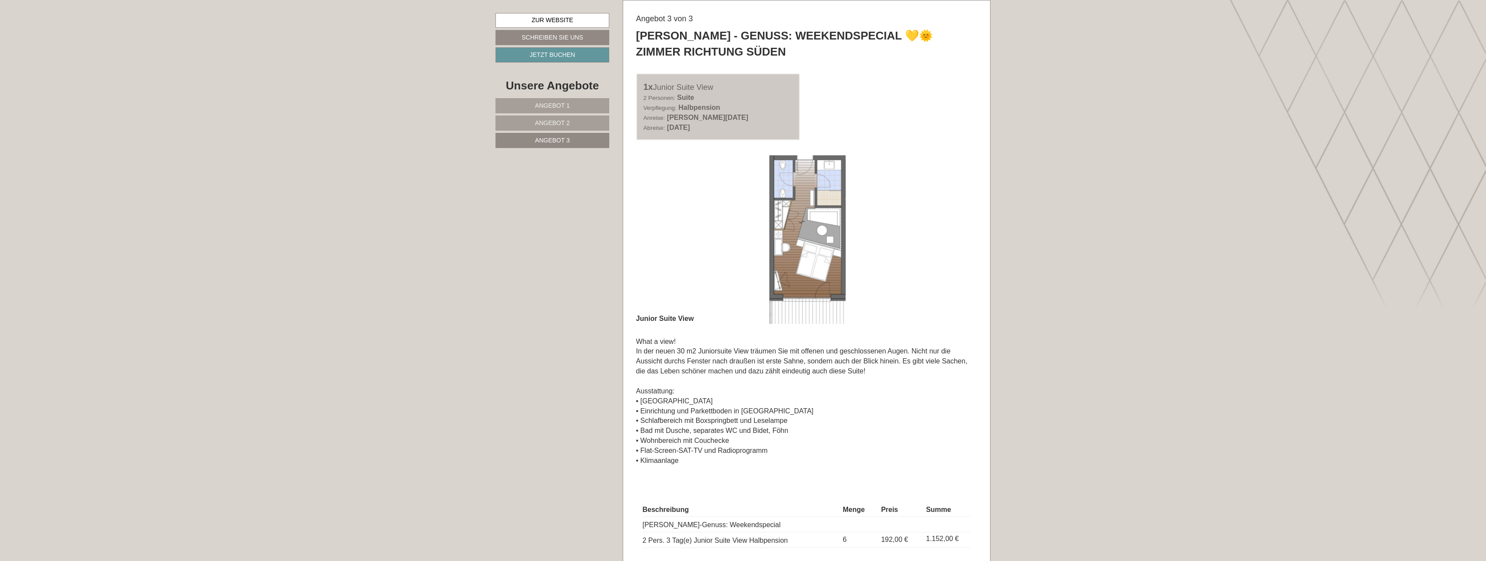
click at [732, 236] on button "Next" at bounding box center [957, 238] width 9 height 22
